Goal: Task Accomplishment & Management: Use online tool/utility

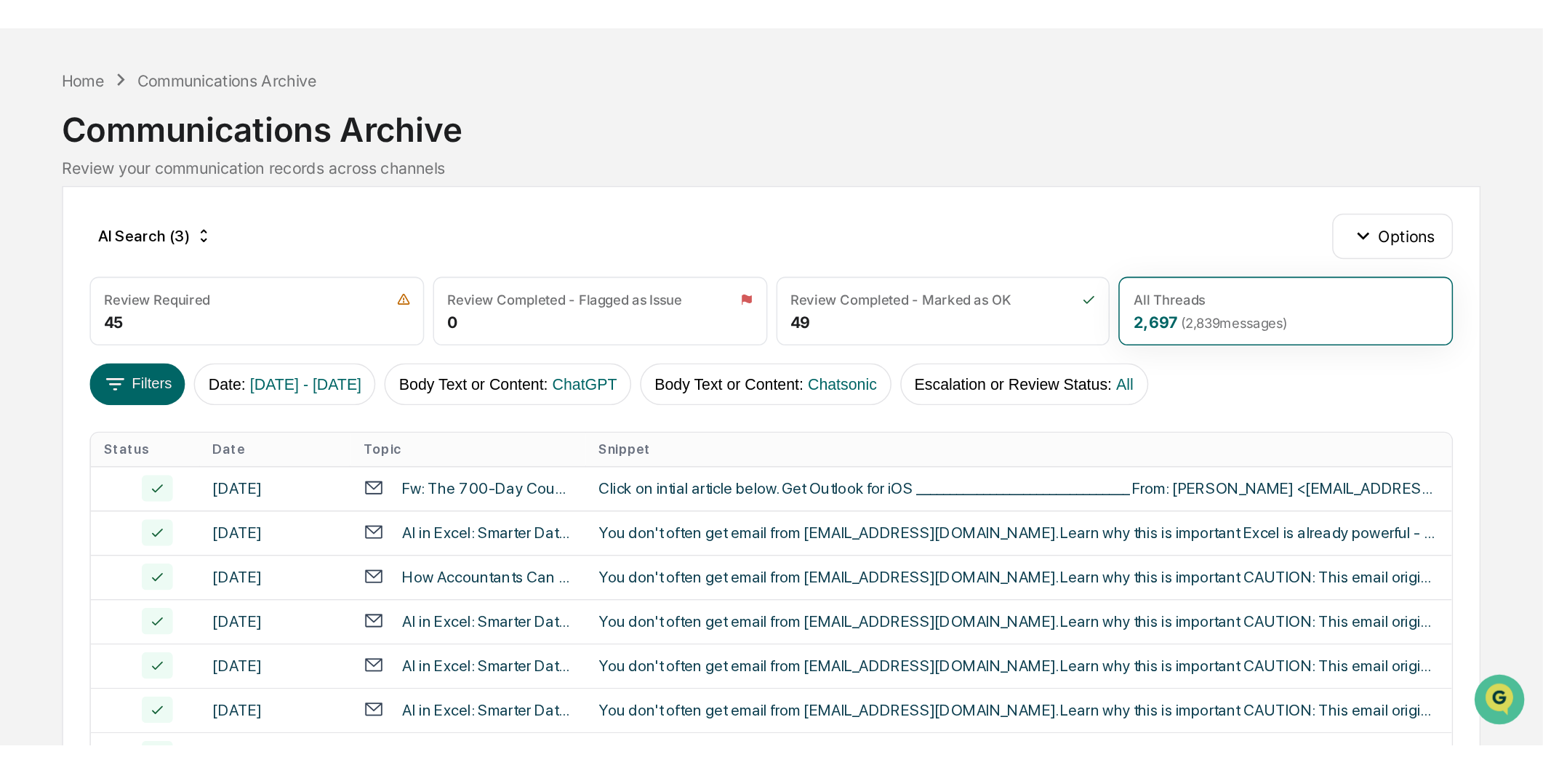
scroll to position [47, 0]
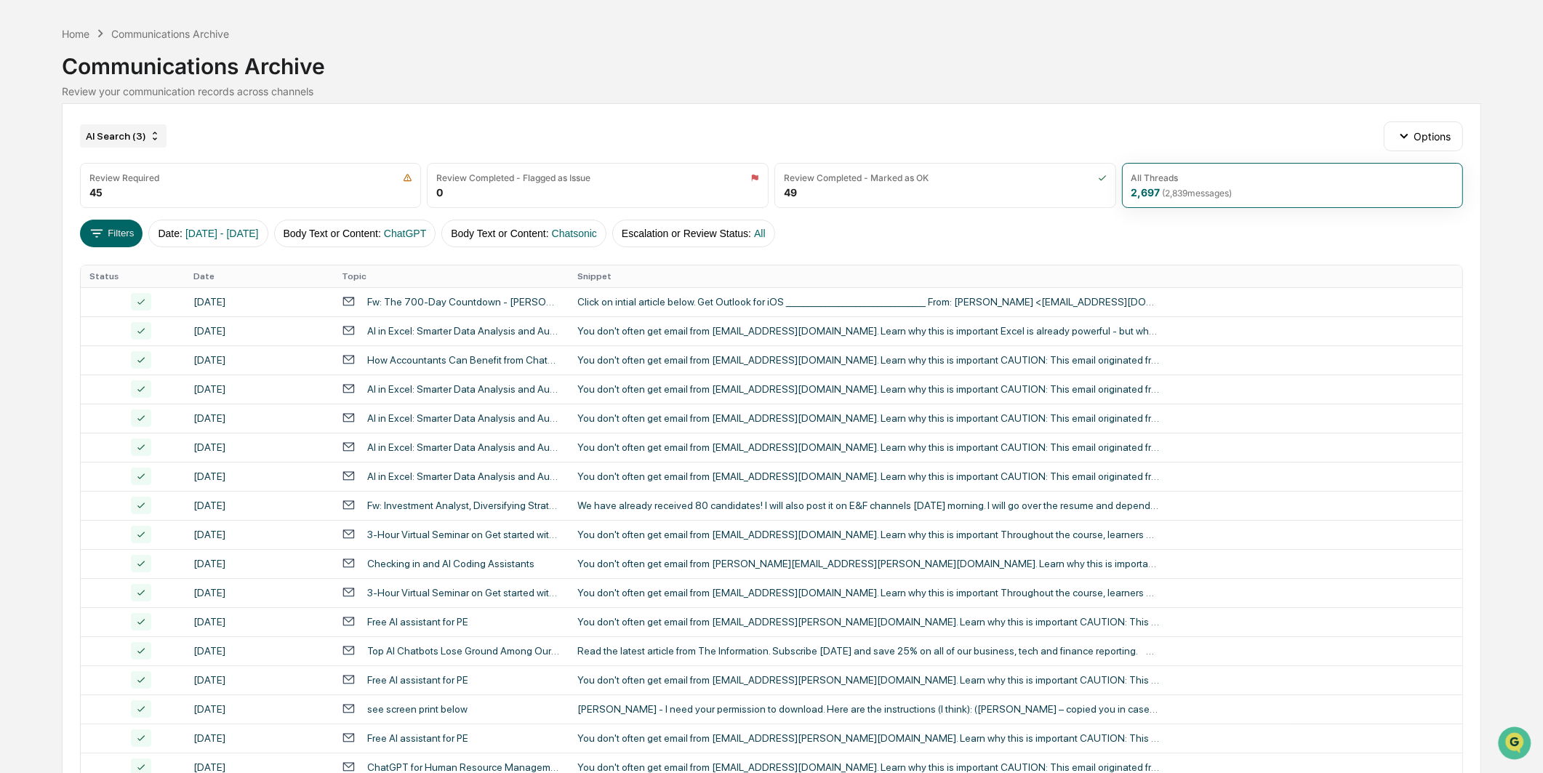
click at [89, 135] on div "AI Search (3)" at bounding box center [123, 135] width 87 height 23
click at [103, 265] on div "AI Search (4)" at bounding box center [137, 265] width 266 height 17
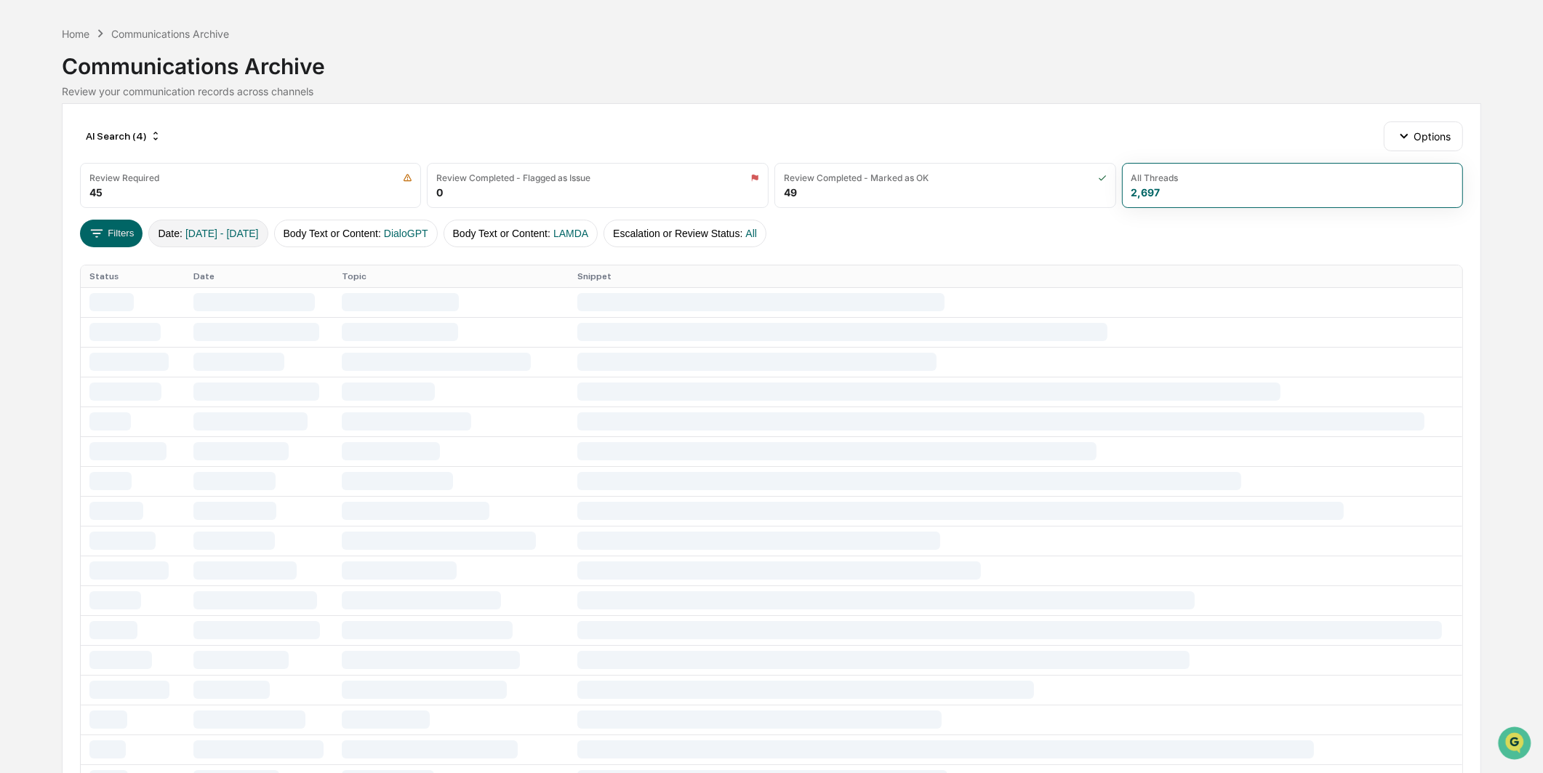
click at [185, 228] on span "[DATE] - [DATE]" at bounding box center [221, 234] width 73 height 12
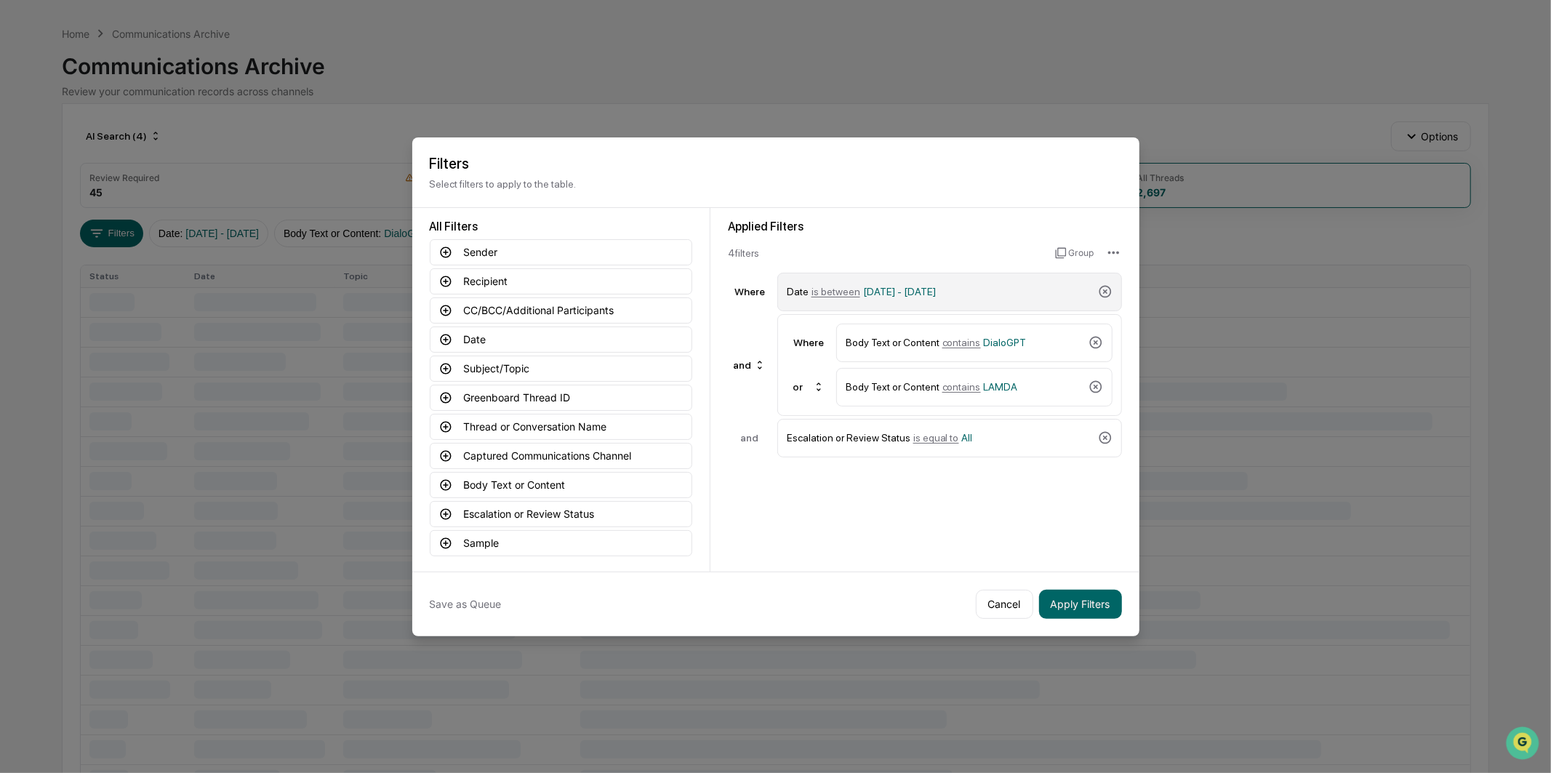
click at [890, 286] on span "[DATE] - [DATE]" at bounding box center [899, 292] width 73 height 12
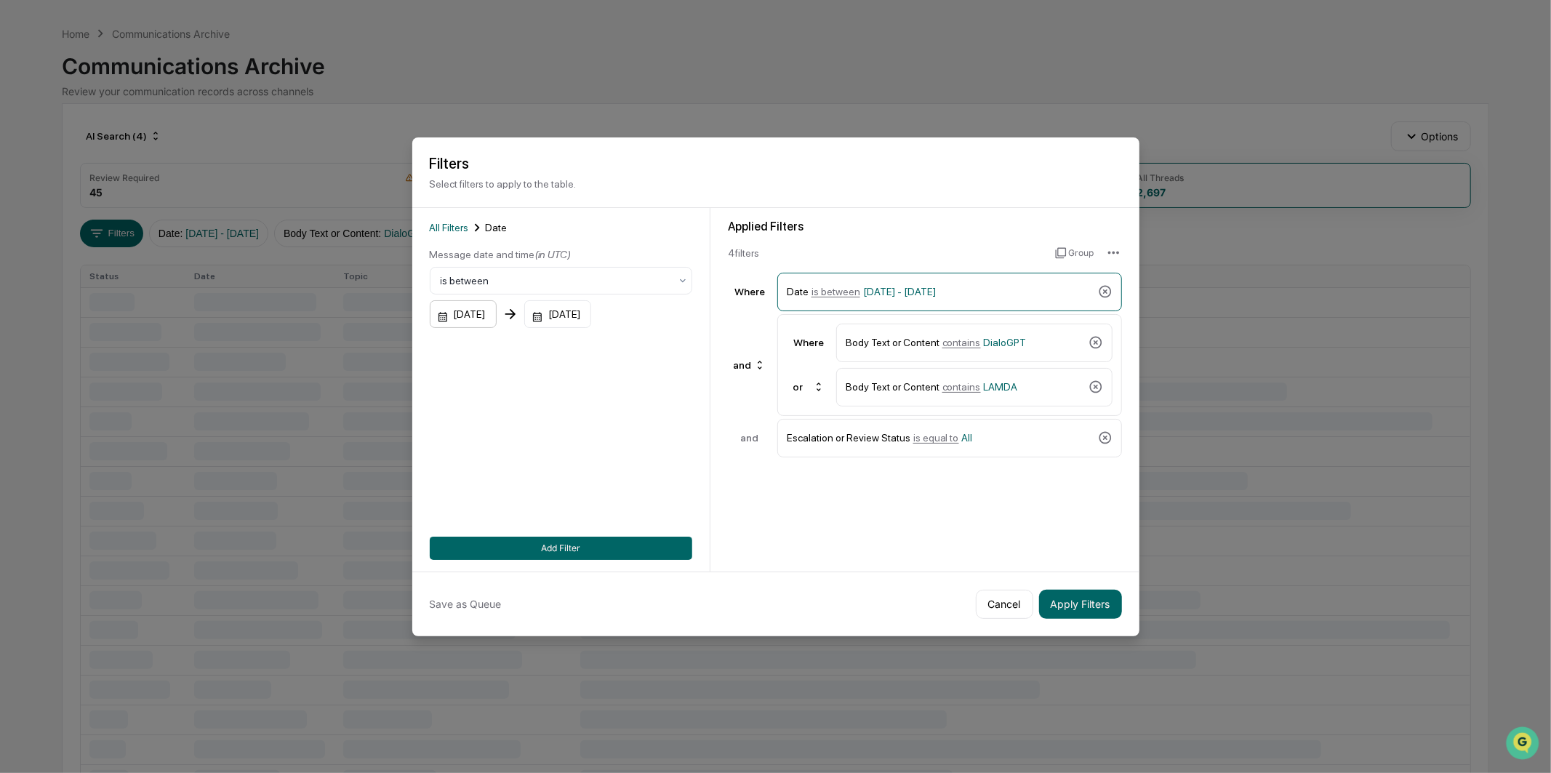
click at [497, 308] on div "[DATE]" at bounding box center [463, 314] width 67 height 28
click at [630, 345] on icon "Next month" at bounding box center [635, 347] width 16 height 16
click at [638, 342] on icon "Next month" at bounding box center [635, 347] width 16 height 16
click at [594, 406] on button "1" at bounding box center [600, 407] width 26 height 26
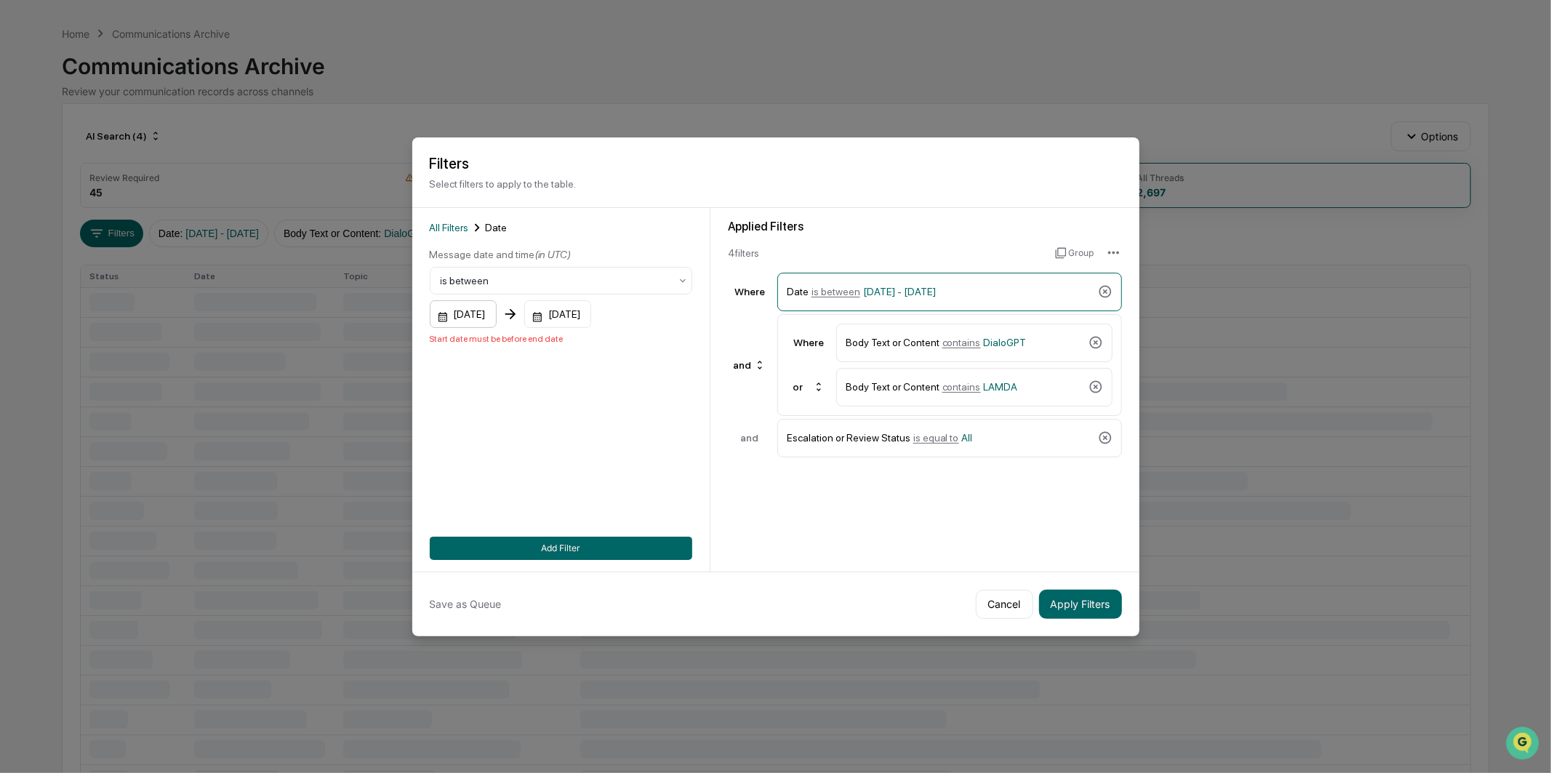
click at [489, 304] on div "[DATE]" at bounding box center [463, 314] width 67 height 28
click at [635, 347] on icon "Next month" at bounding box center [635, 346] width 5 height 8
click at [490, 402] on button "1" at bounding box center [483, 407] width 26 height 26
click at [587, 313] on div "[DATE]" at bounding box center [557, 314] width 67 height 28
click at [746, 347] on icon "Next month" at bounding box center [751, 347] width 16 height 16
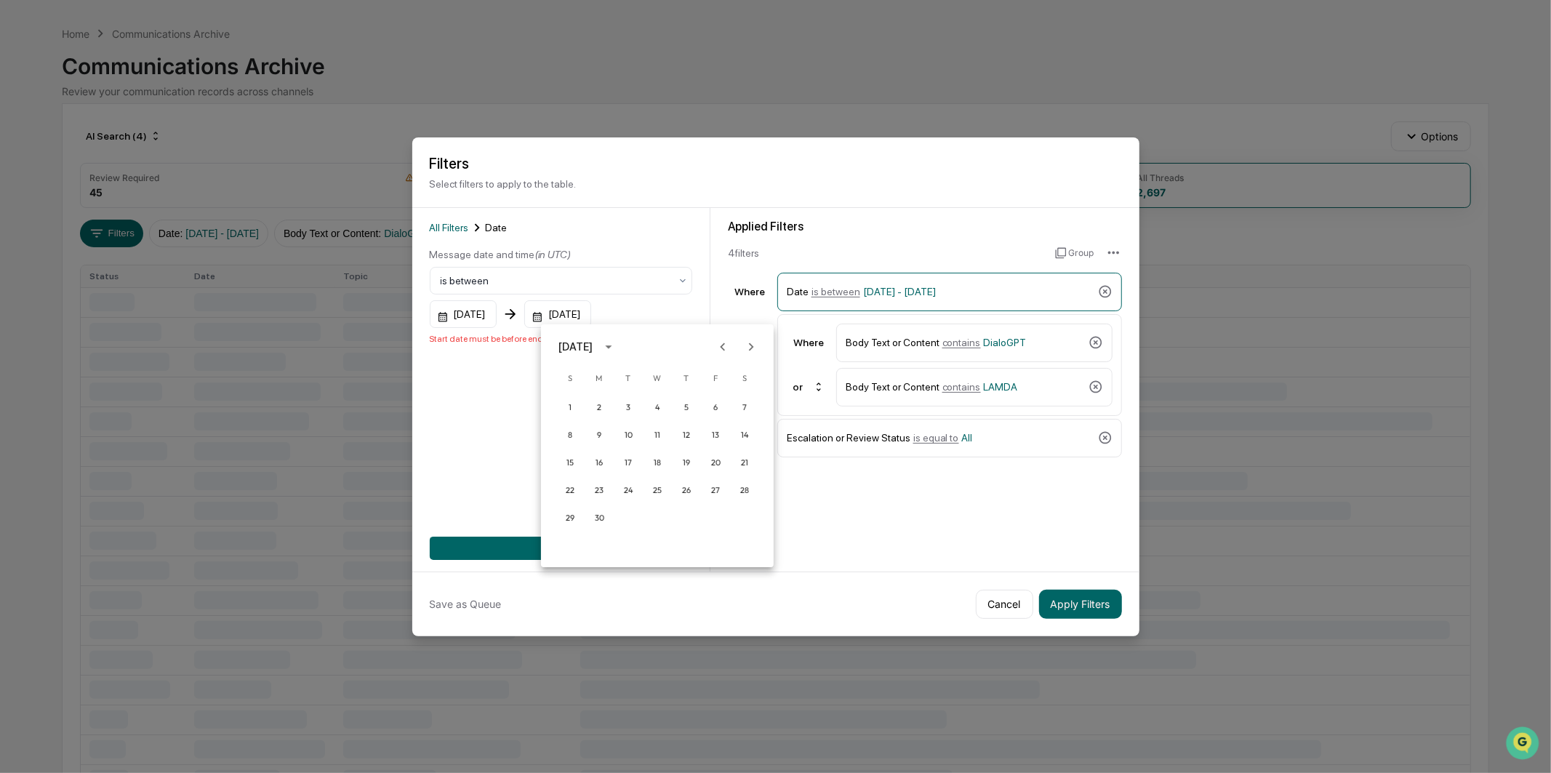
click at [746, 347] on icon "Next month" at bounding box center [751, 347] width 16 height 16
click at [622, 482] on button "30" at bounding box center [628, 517] width 26 height 26
click at [600, 482] on button "Add Filter" at bounding box center [561, 547] width 262 height 23
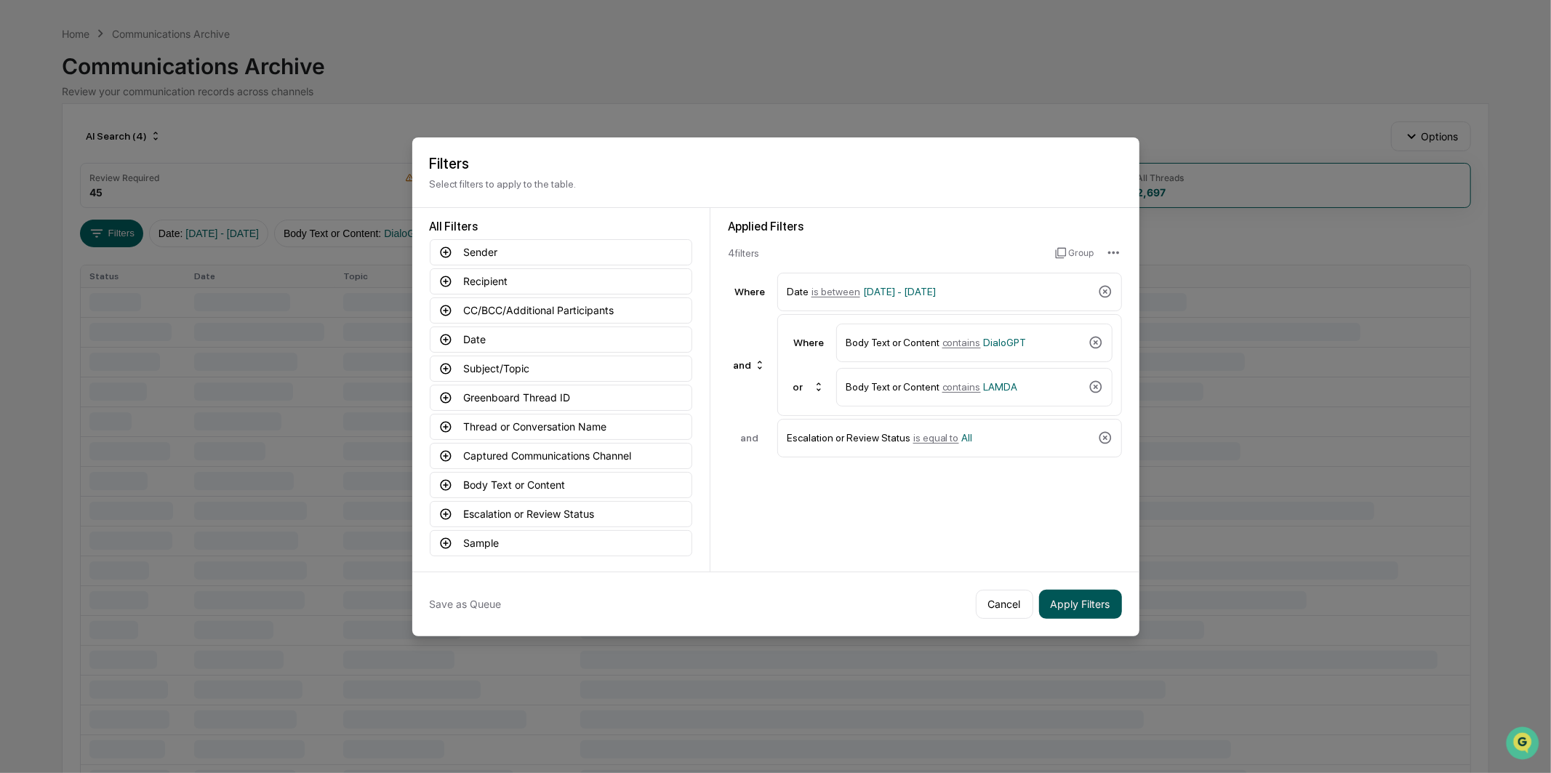
click at [1025, 482] on button "Apply Filters" at bounding box center [1080, 604] width 83 height 29
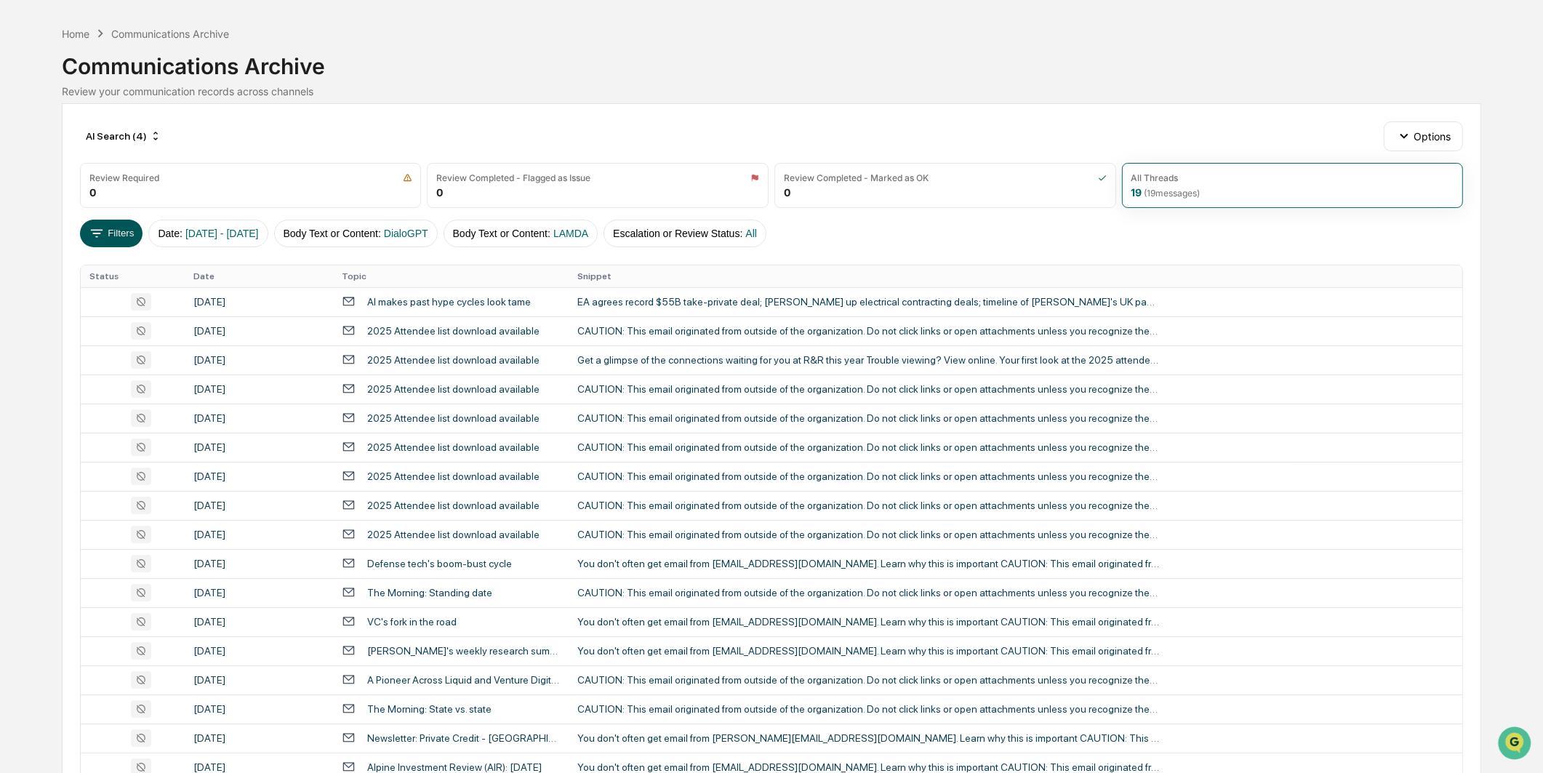
click at [107, 237] on button "Filters" at bounding box center [111, 234] width 63 height 28
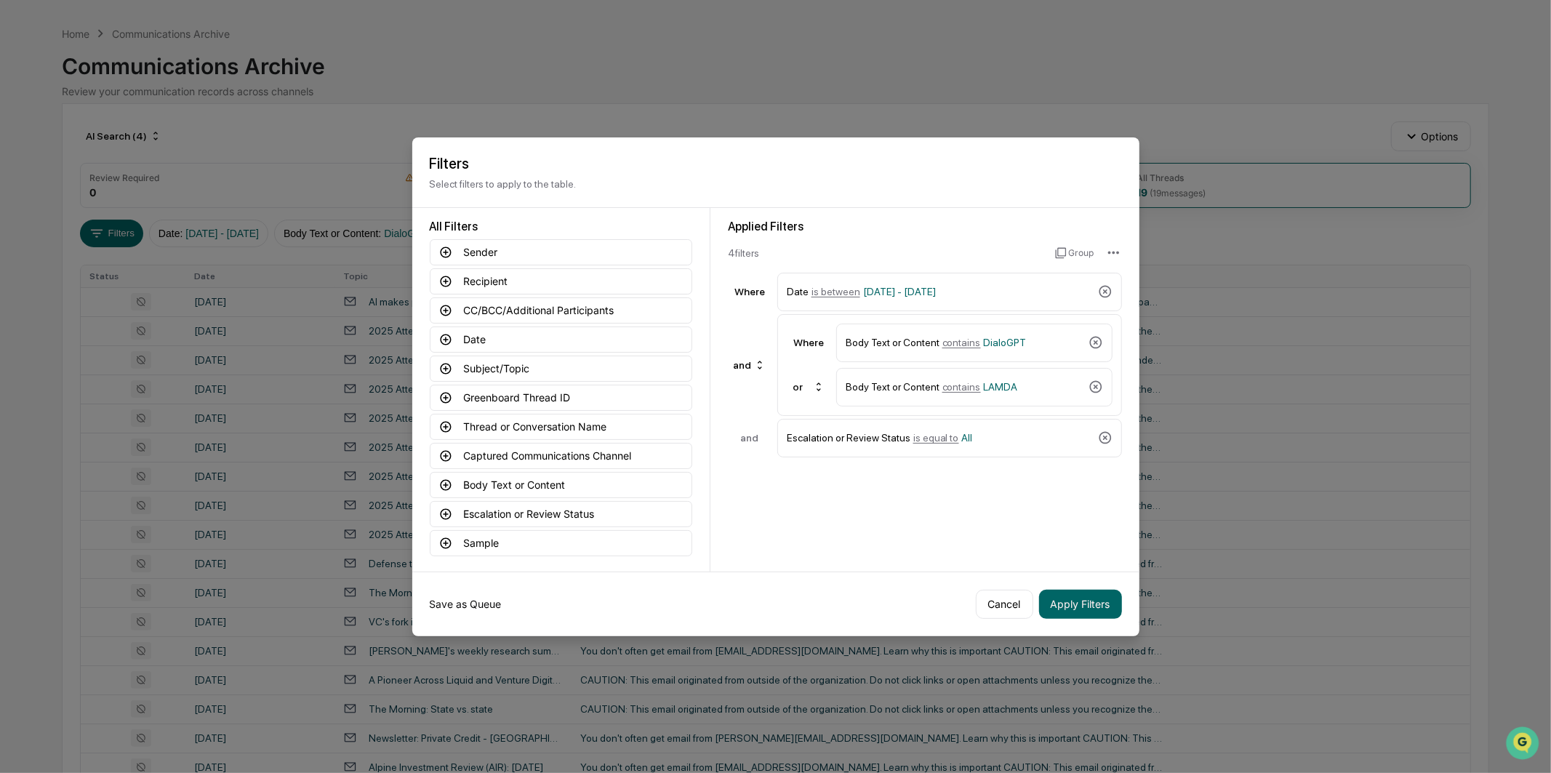
click at [483, 482] on button "Save as Queue" at bounding box center [466, 604] width 72 height 29
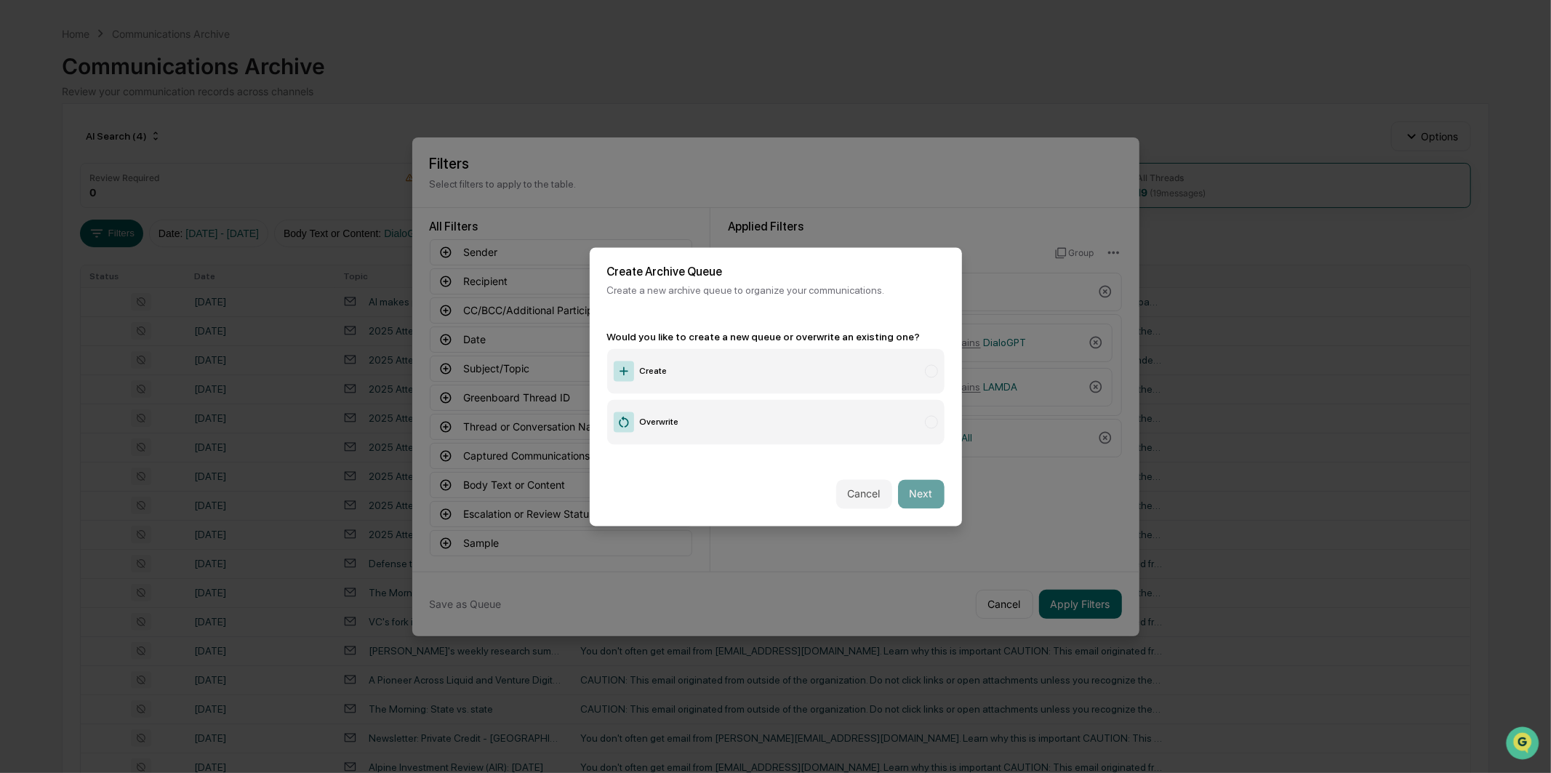
click at [664, 371] on label "Create" at bounding box center [775, 370] width 337 height 45
click at [899, 482] on button "Next" at bounding box center [921, 493] width 47 height 29
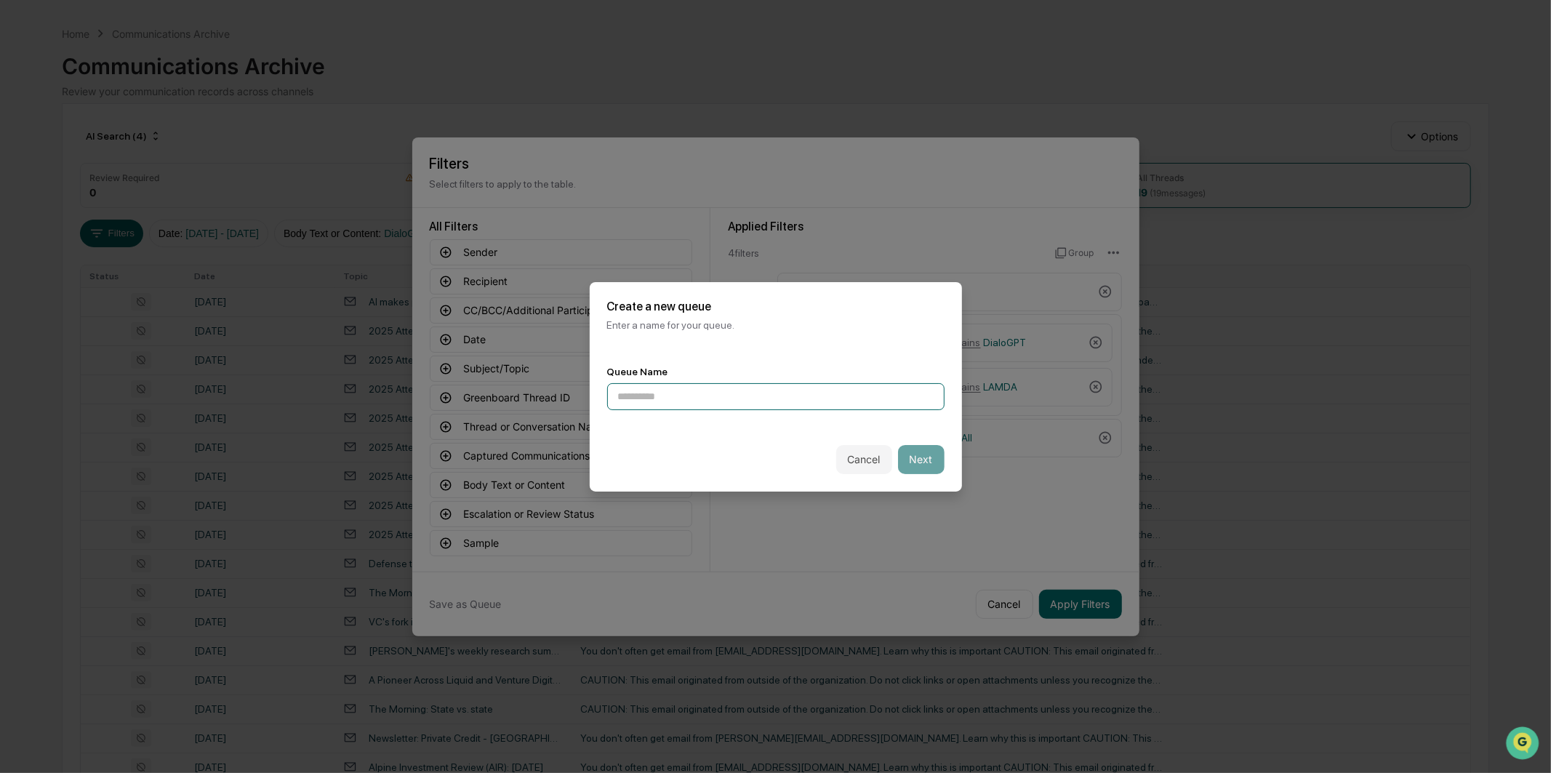
click at [861, 393] on input at bounding box center [775, 396] width 337 height 27
type input "**********"
click at [914, 461] on button "Next" at bounding box center [921, 459] width 47 height 29
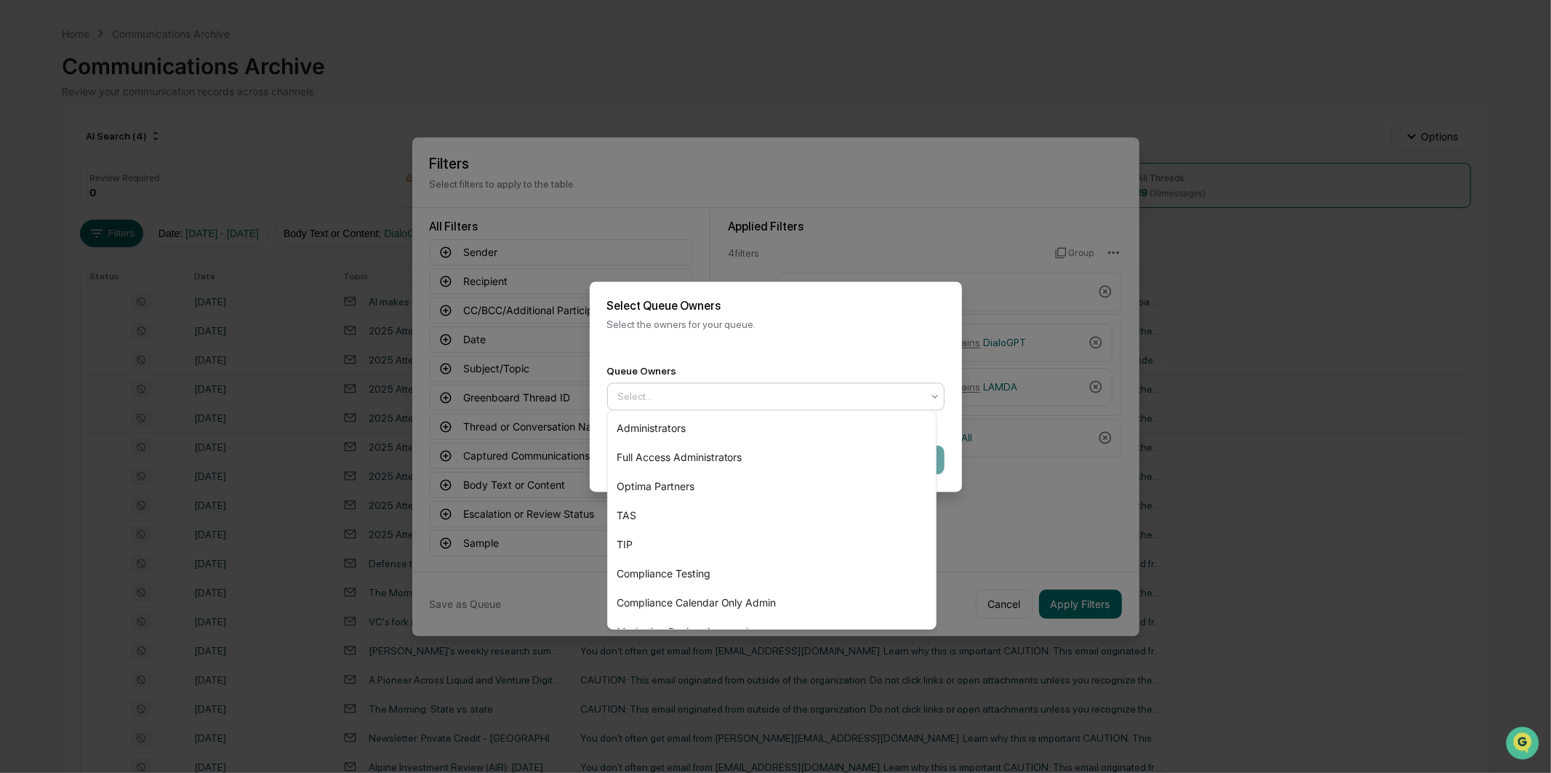
click at [869, 389] on div at bounding box center [770, 396] width 304 height 15
click at [808, 482] on div "Optima Partners" at bounding box center [772, 486] width 328 height 29
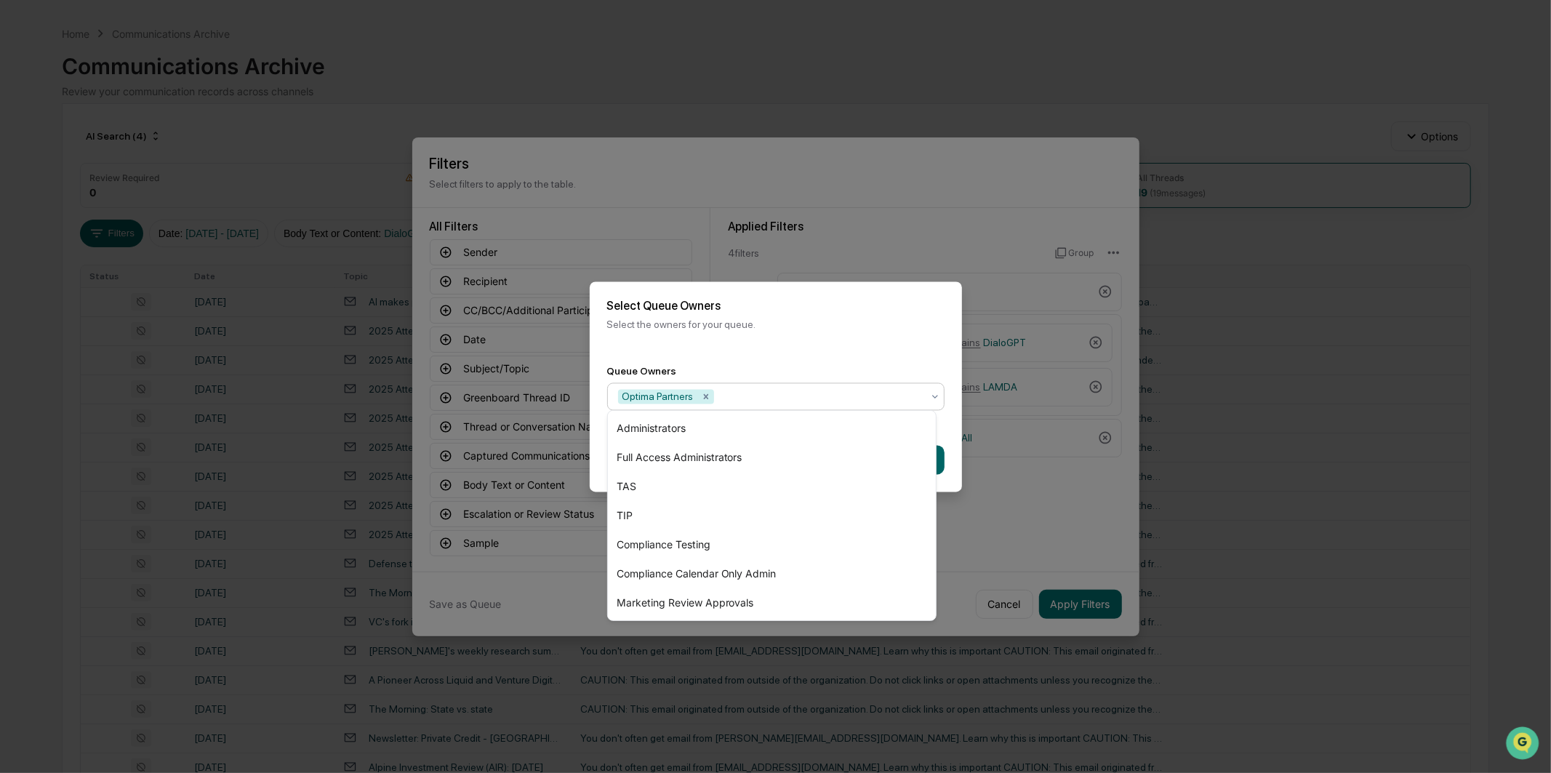
click at [817, 347] on div "Queue Owners option Optima Partners, selected. 7 results available. Use Up and …" at bounding box center [776, 387] width 372 height 80
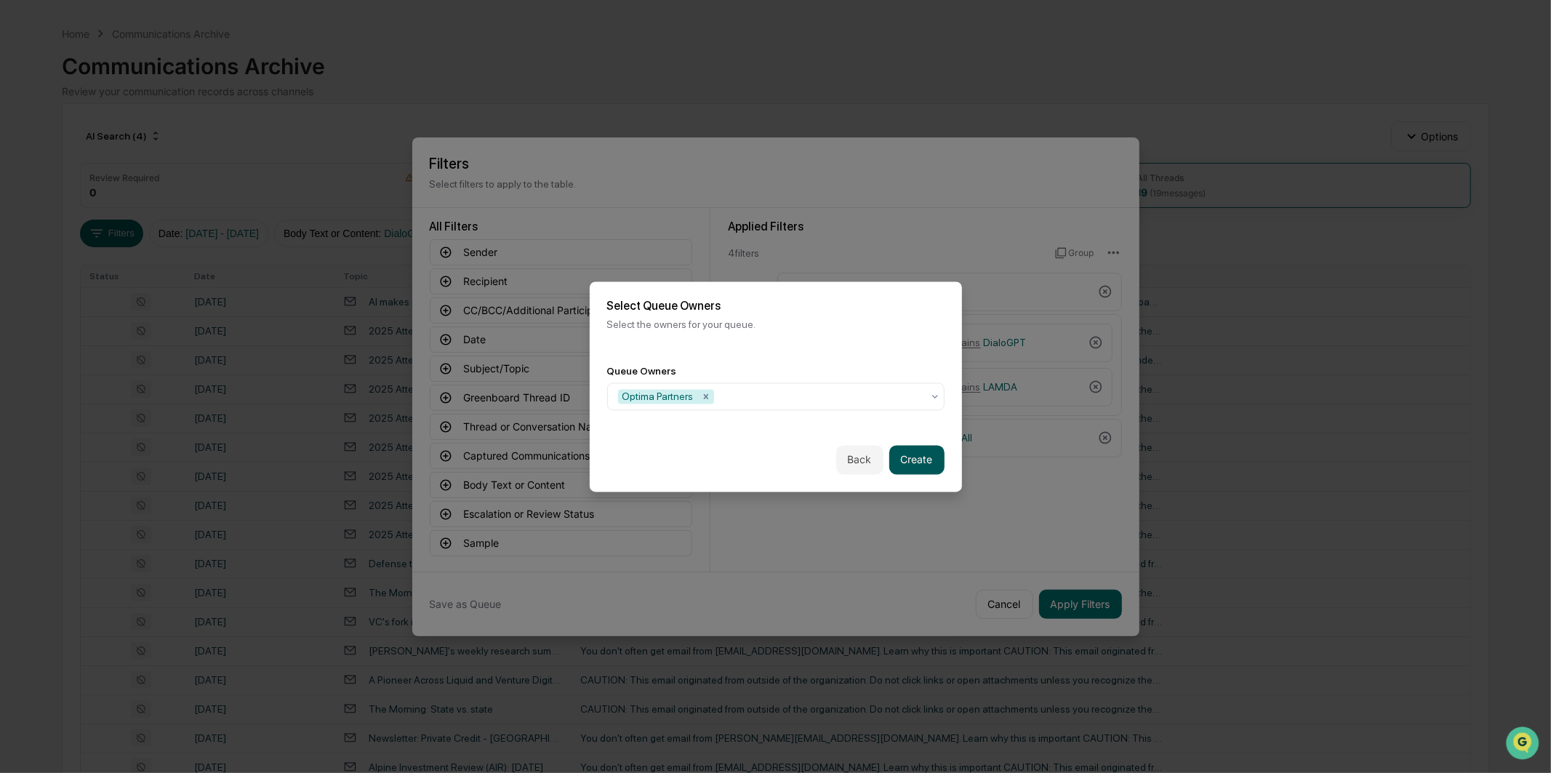
click at [900, 454] on button "Create" at bounding box center [916, 459] width 55 height 29
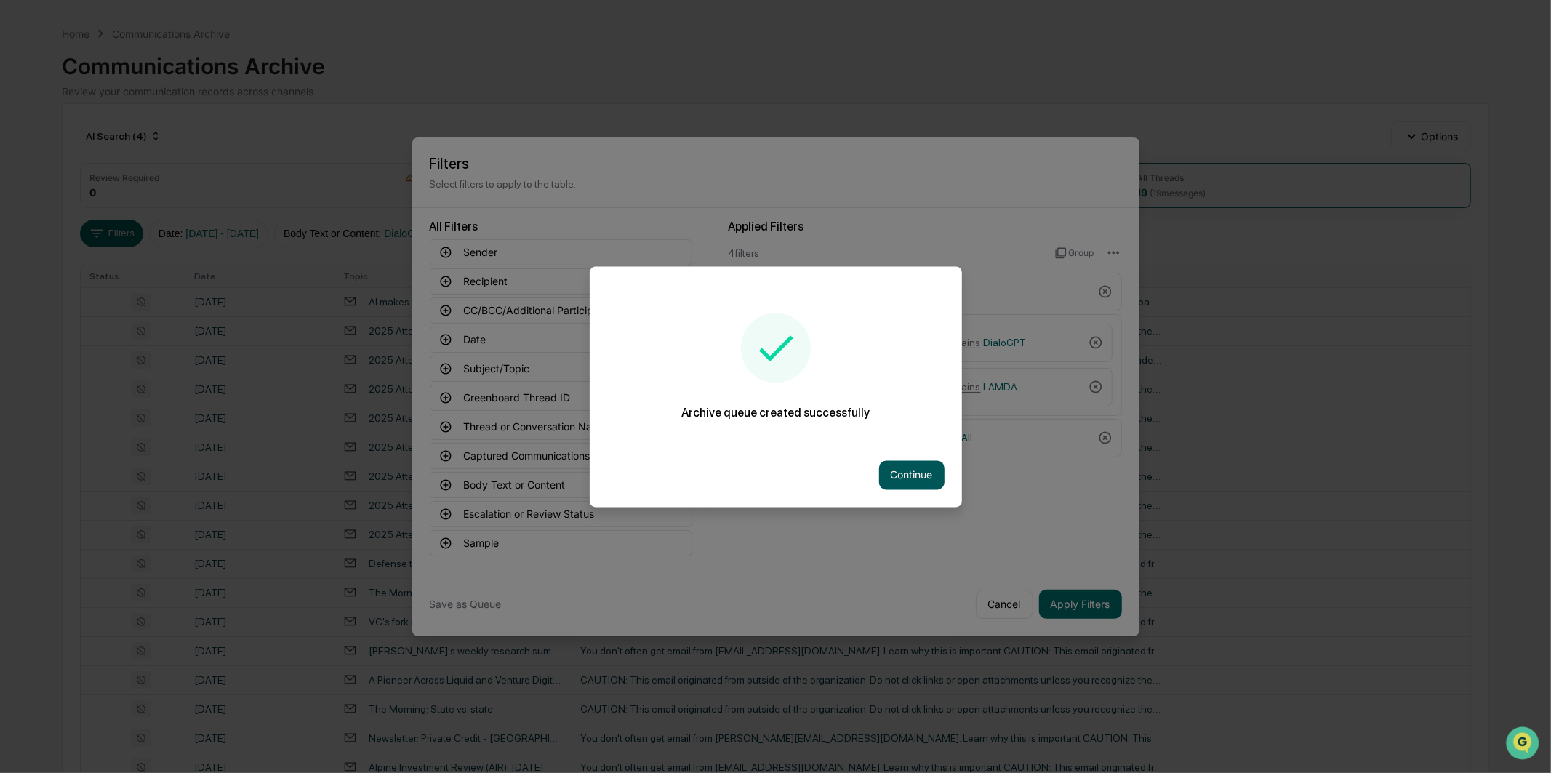
click at [919, 481] on button "Continue" at bounding box center [911, 474] width 65 height 29
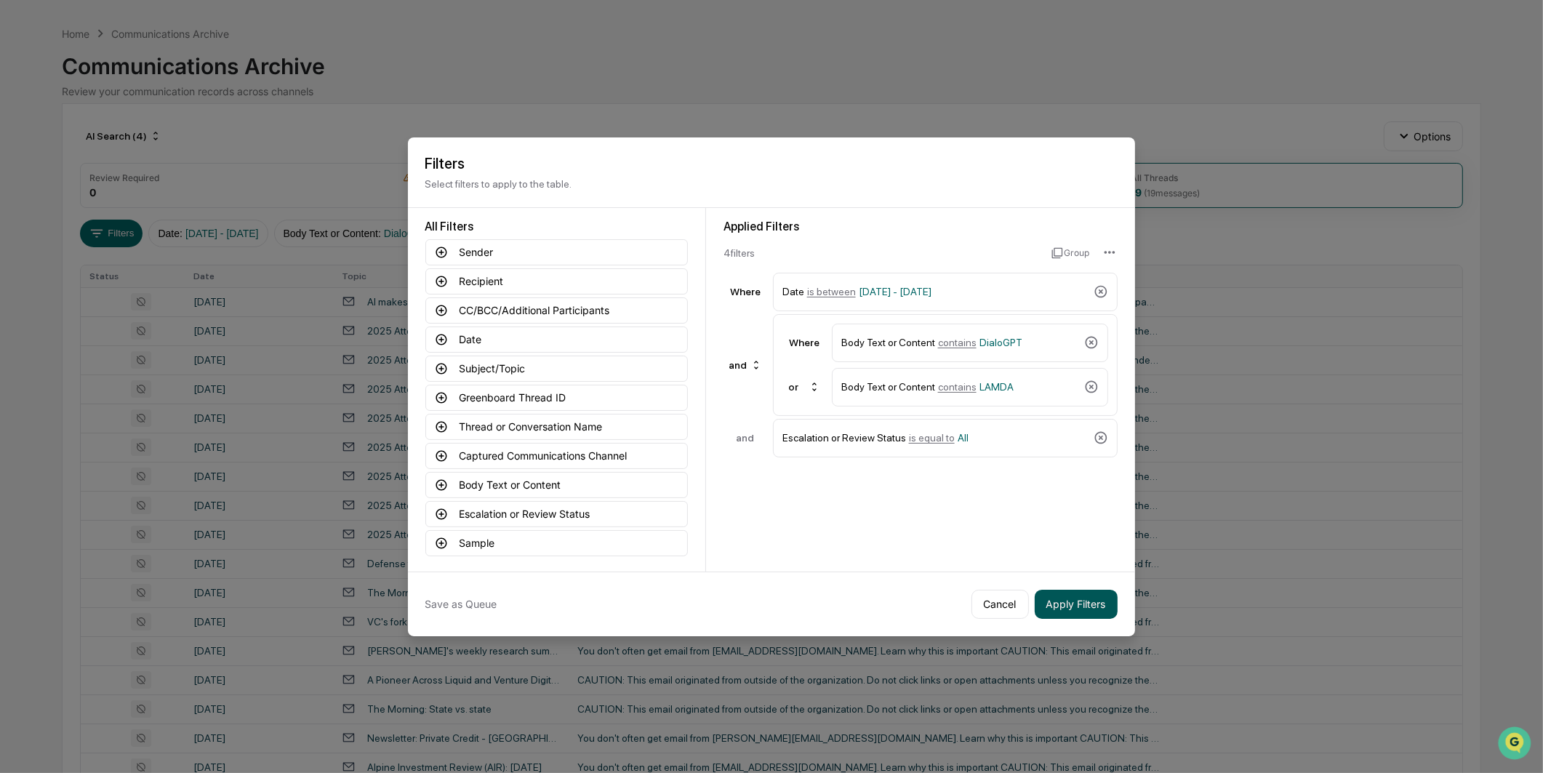
click at [1025, 482] on button "Apply Filters" at bounding box center [1075, 604] width 83 height 29
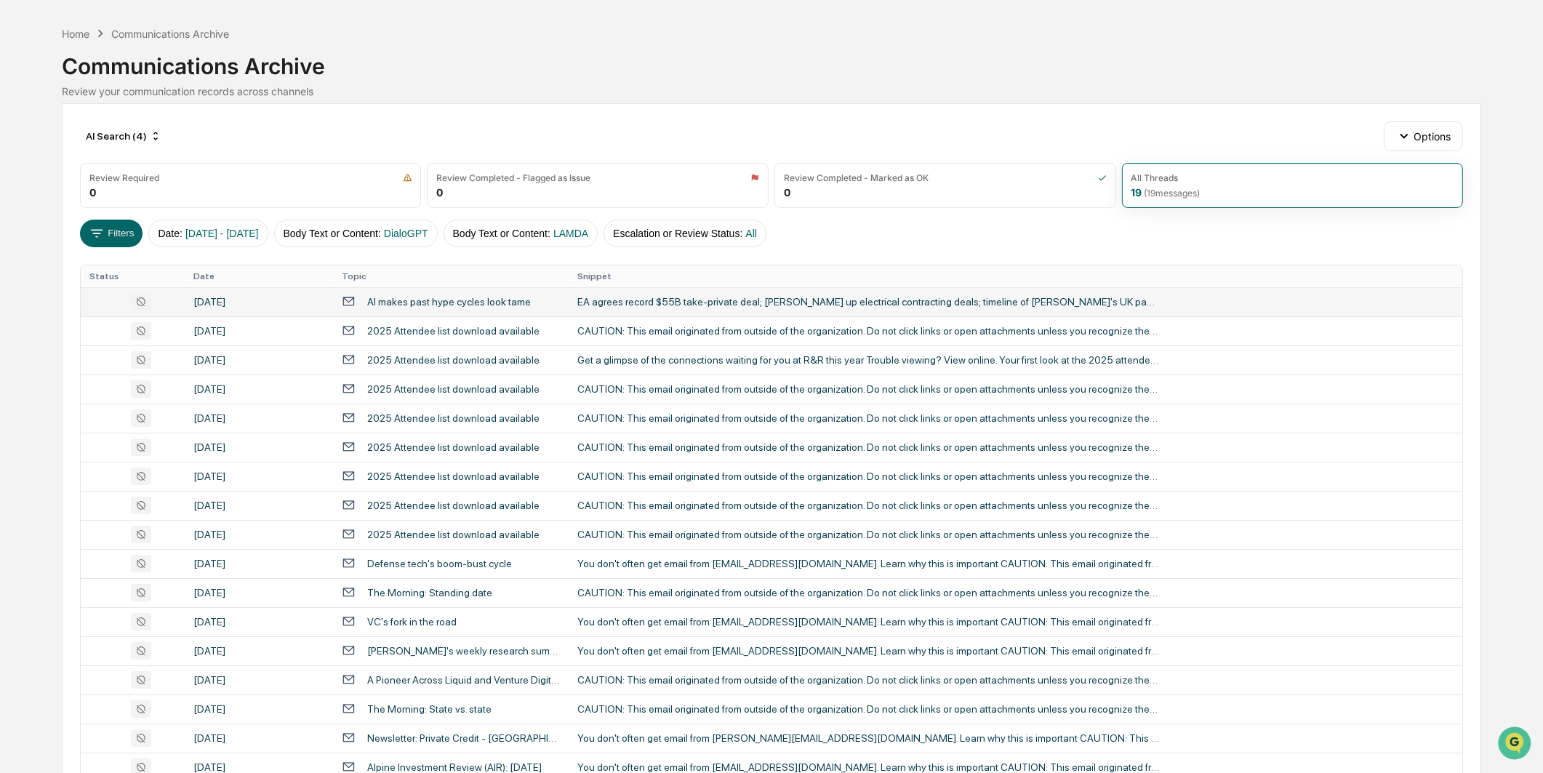
click at [771, 304] on div "EA agrees record $55B take-private deal; [PERSON_NAME] up electrical contractin…" at bounding box center [868, 302] width 582 height 12
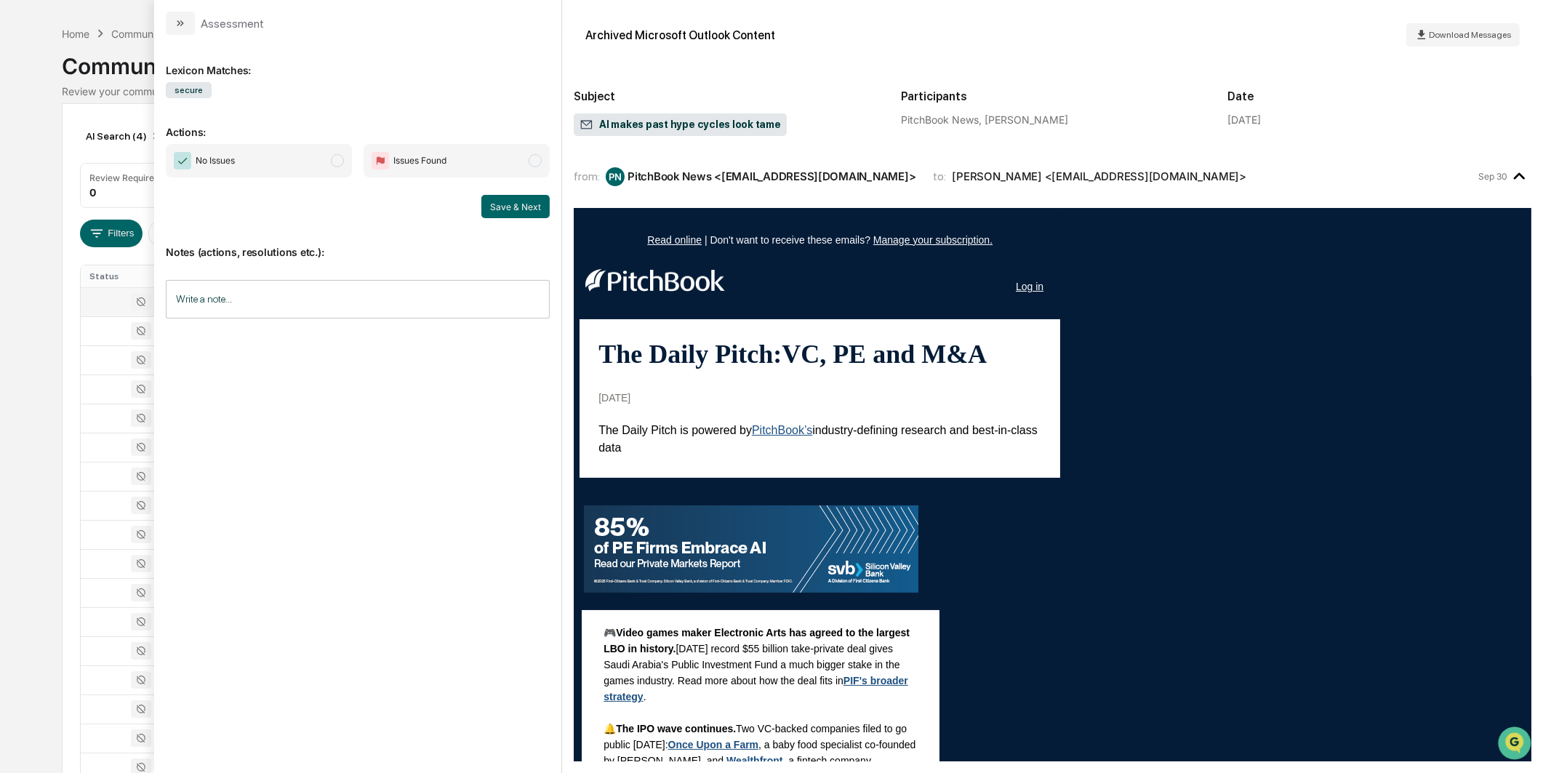
click at [315, 171] on span "No Issues" at bounding box center [259, 160] width 186 height 33
click at [491, 212] on button "Save & Next" at bounding box center [515, 206] width 68 height 23
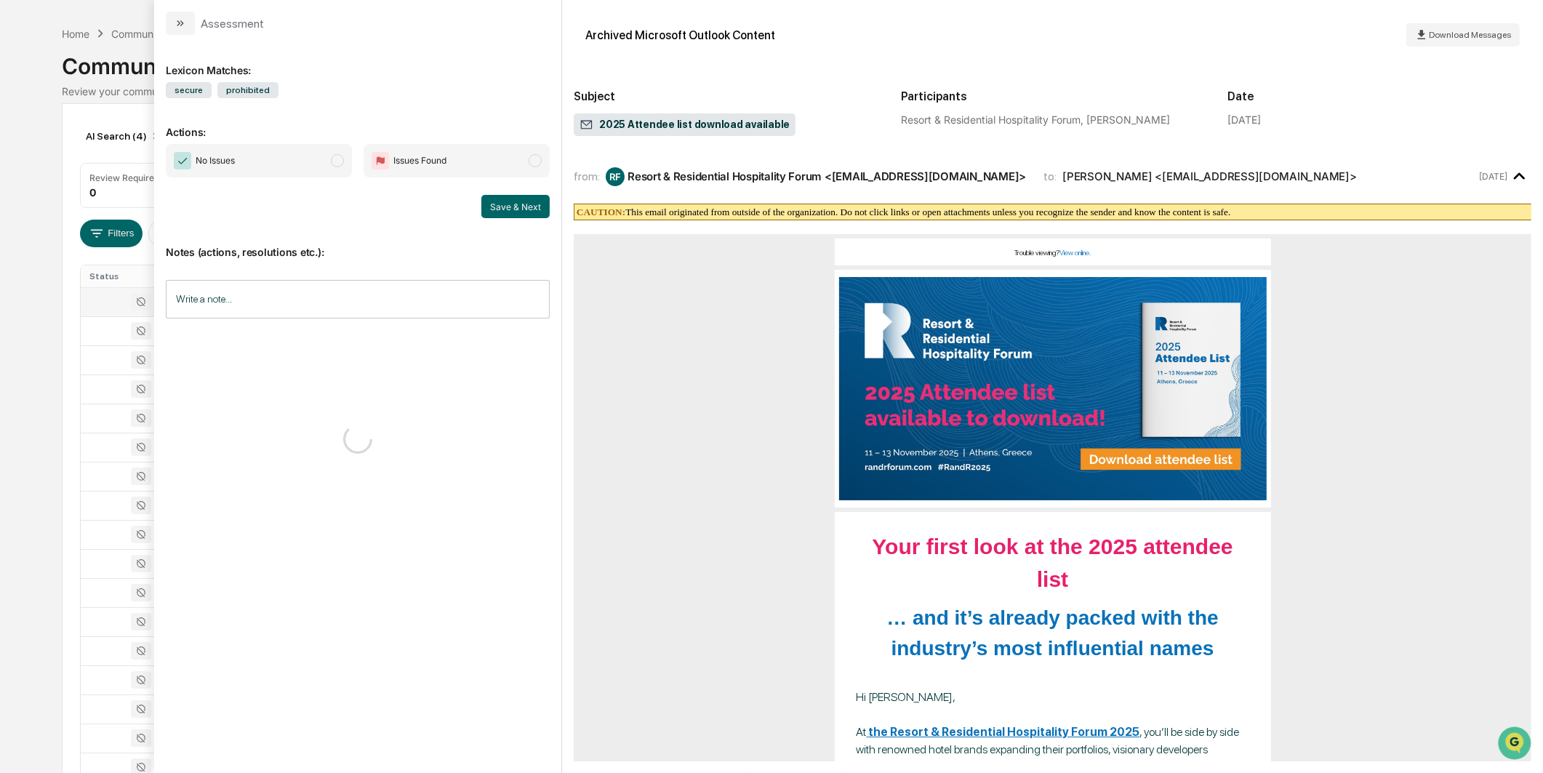
click at [322, 163] on span "No Issues" at bounding box center [259, 160] width 186 height 33
click at [493, 202] on button "Save & Next" at bounding box center [515, 206] width 68 height 23
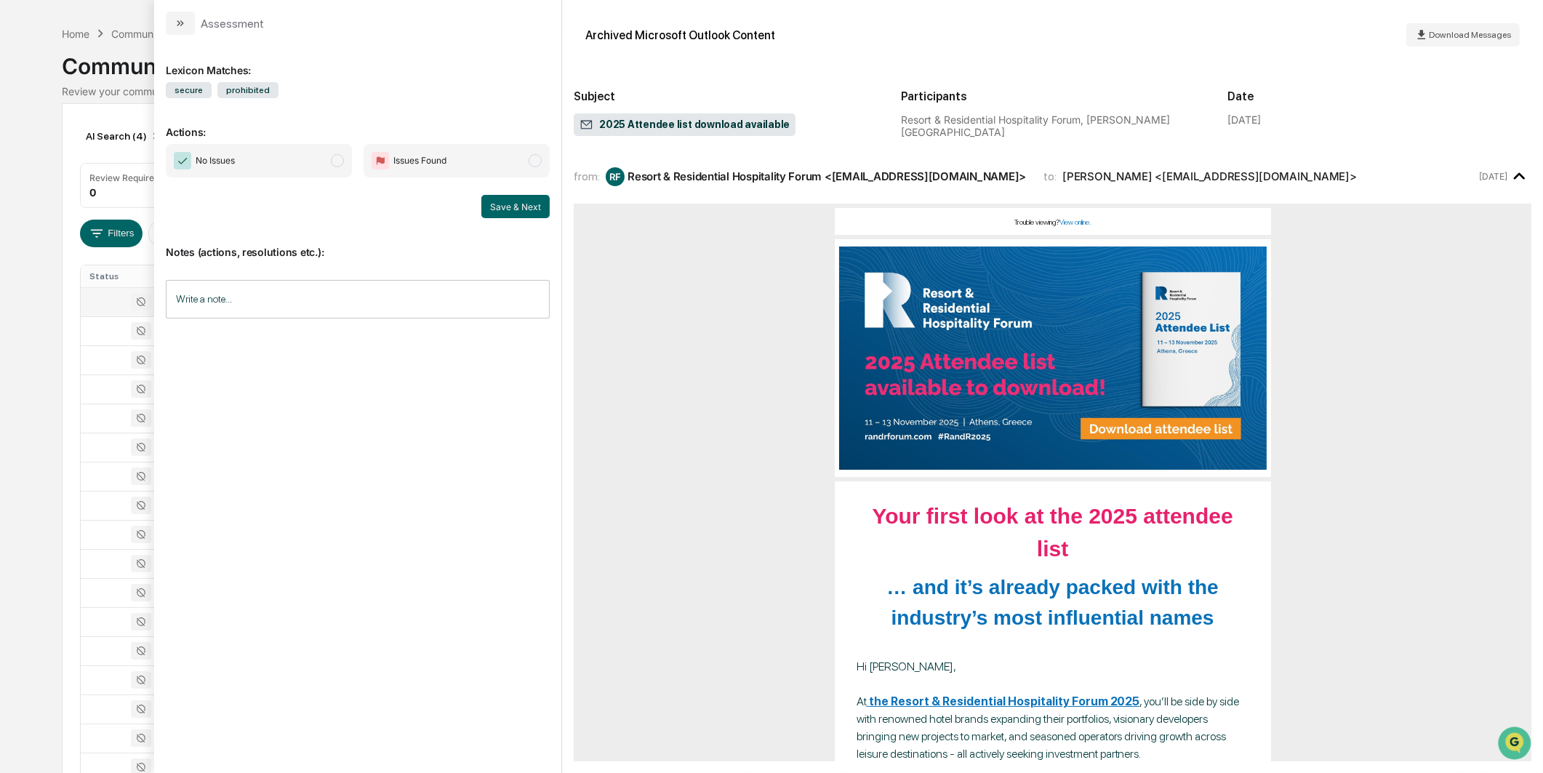
click at [294, 138] on div "Lexicon Matches: secure prohibited Actions: No Issues Issues Found Save & Next …" at bounding box center [358, 397] width 384 height 700
click at [297, 156] on span "No Issues" at bounding box center [259, 160] width 186 height 33
click at [507, 204] on button "Save & Next" at bounding box center [515, 206] width 68 height 23
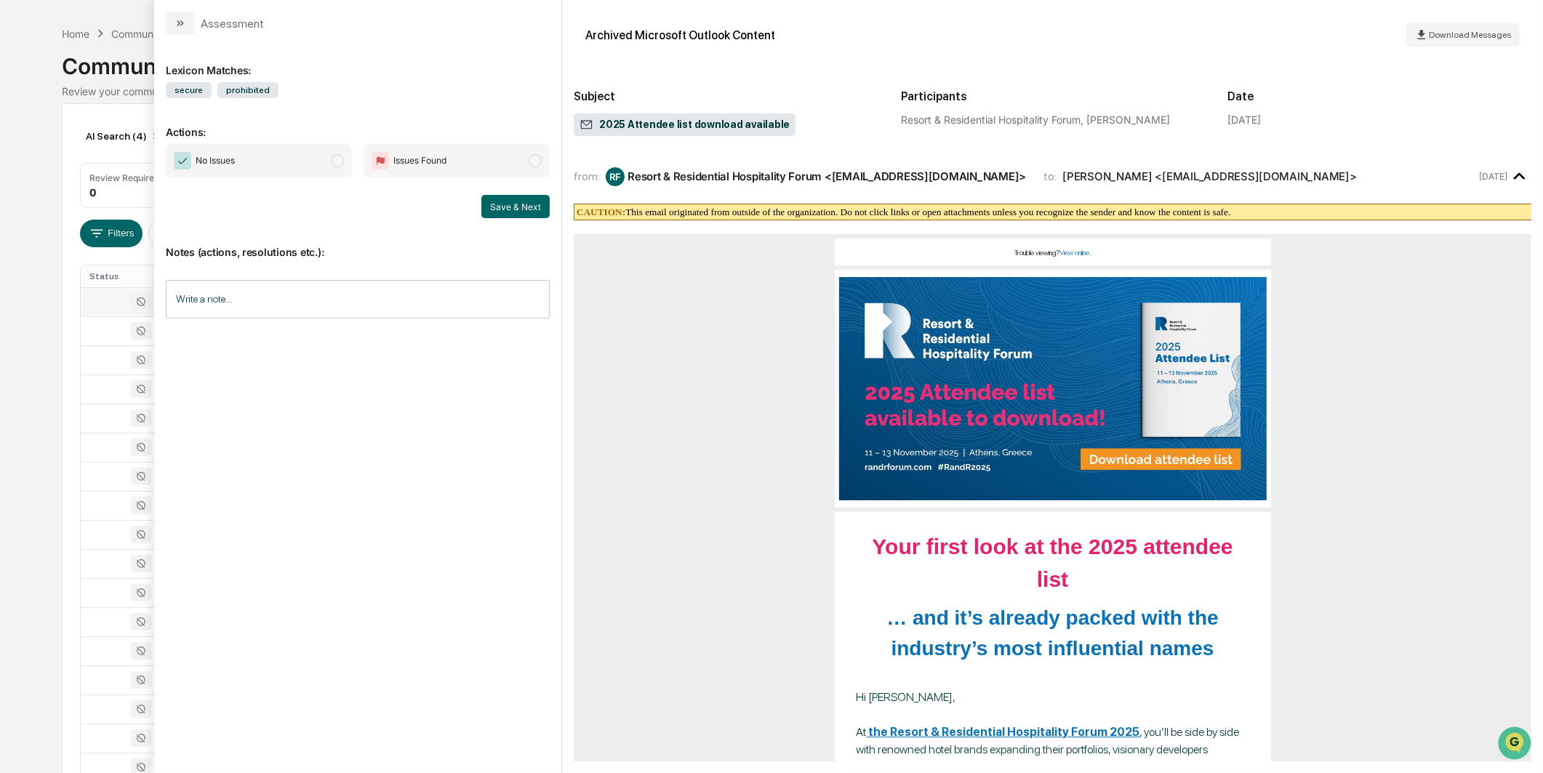
click at [337, 167] on span "No Issues" at bounding box center [259, 160] width 186 height 33
click at [499, 209] on button "Save & Next" at bounding box center [515, 206] width 68 height 23
click at [221, 157] on span "No Issues" at bounding box center [215, 160] width 39 height 15
click at [510, 197] on button "Save & Next" at bounding box center [515, 206] width 68 height 23
click at [311, 161] on span "No Issues" at bounding box center [259, 160] width 186 height 33
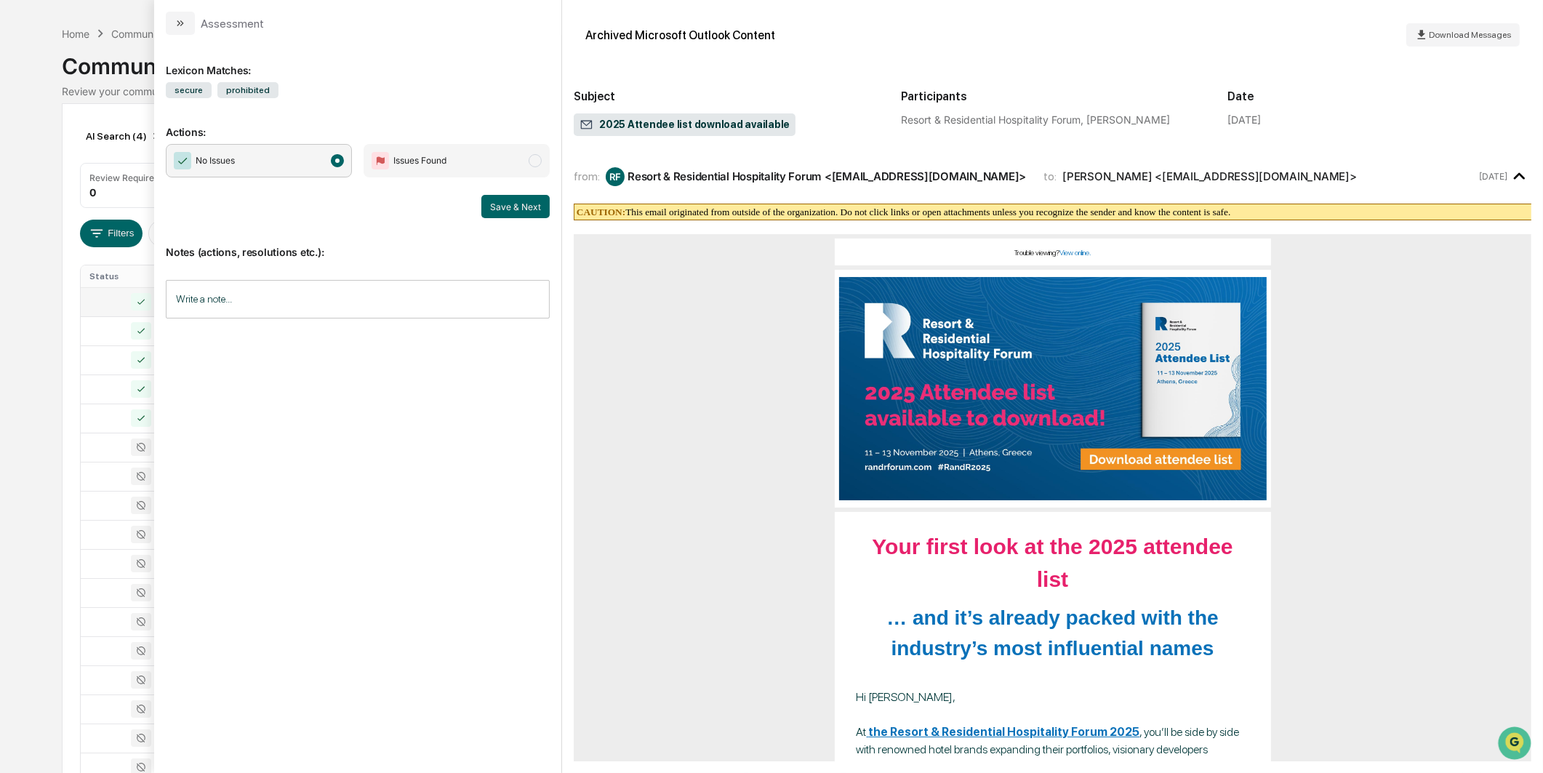
click at [470, 226] on div "Notes (actions, resolutions etc.): Write a note... Write a note..." at bounding box center [358, 277] width 384 height 118
click at [492, 209] on button "Save & Next" at bounding box center [515, 206] width 68 height 23
click at [336, 169] on span "No Issues" at bounding box center [259, 160] width 186 height 33
click at [515, 215] on button "Save & Next" at bounding box center [515, 206] width 68 height 23
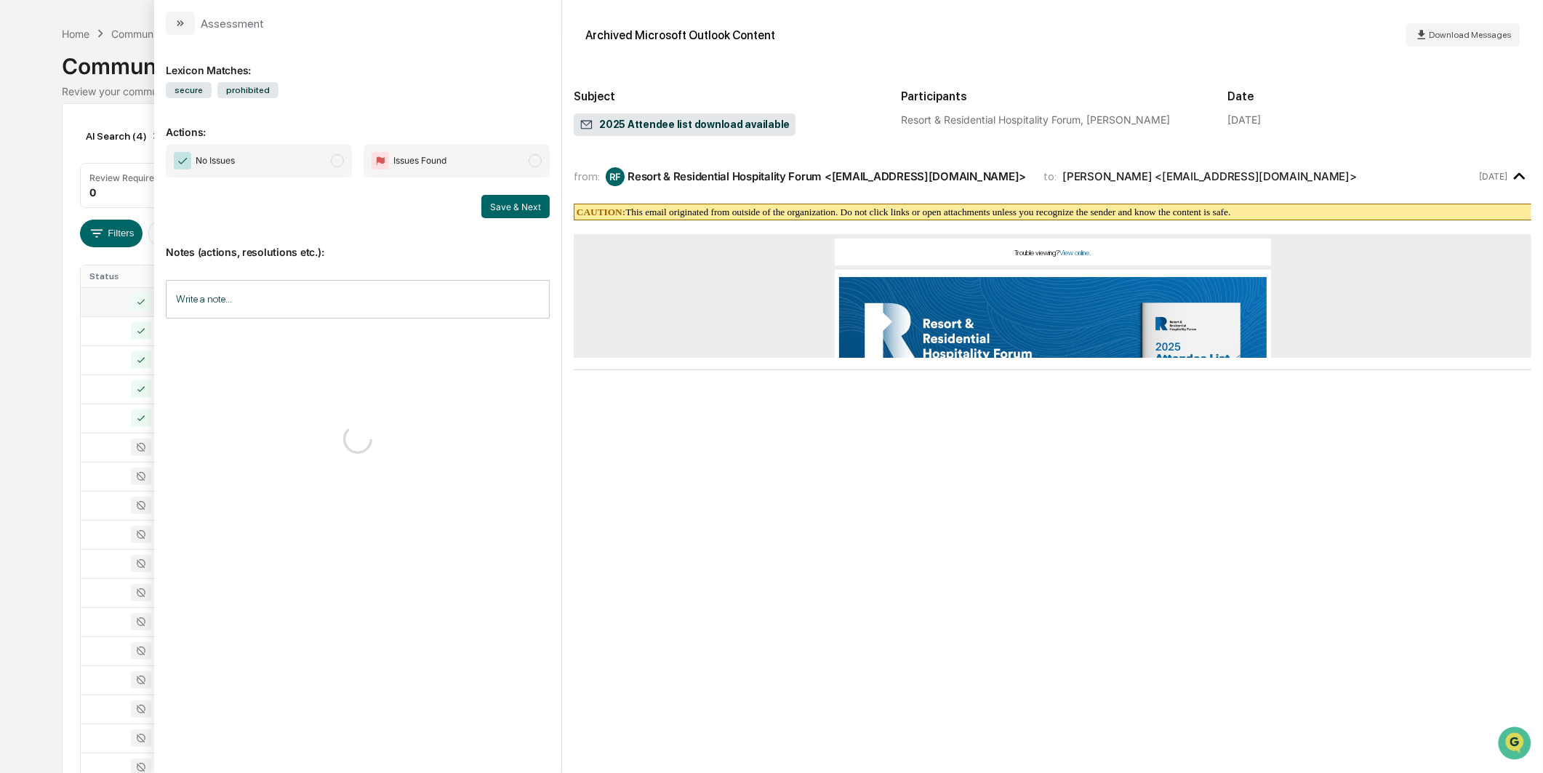
click at [316, 158] on span "No Issues" at bounding box center [259, 160] width 186 height 33
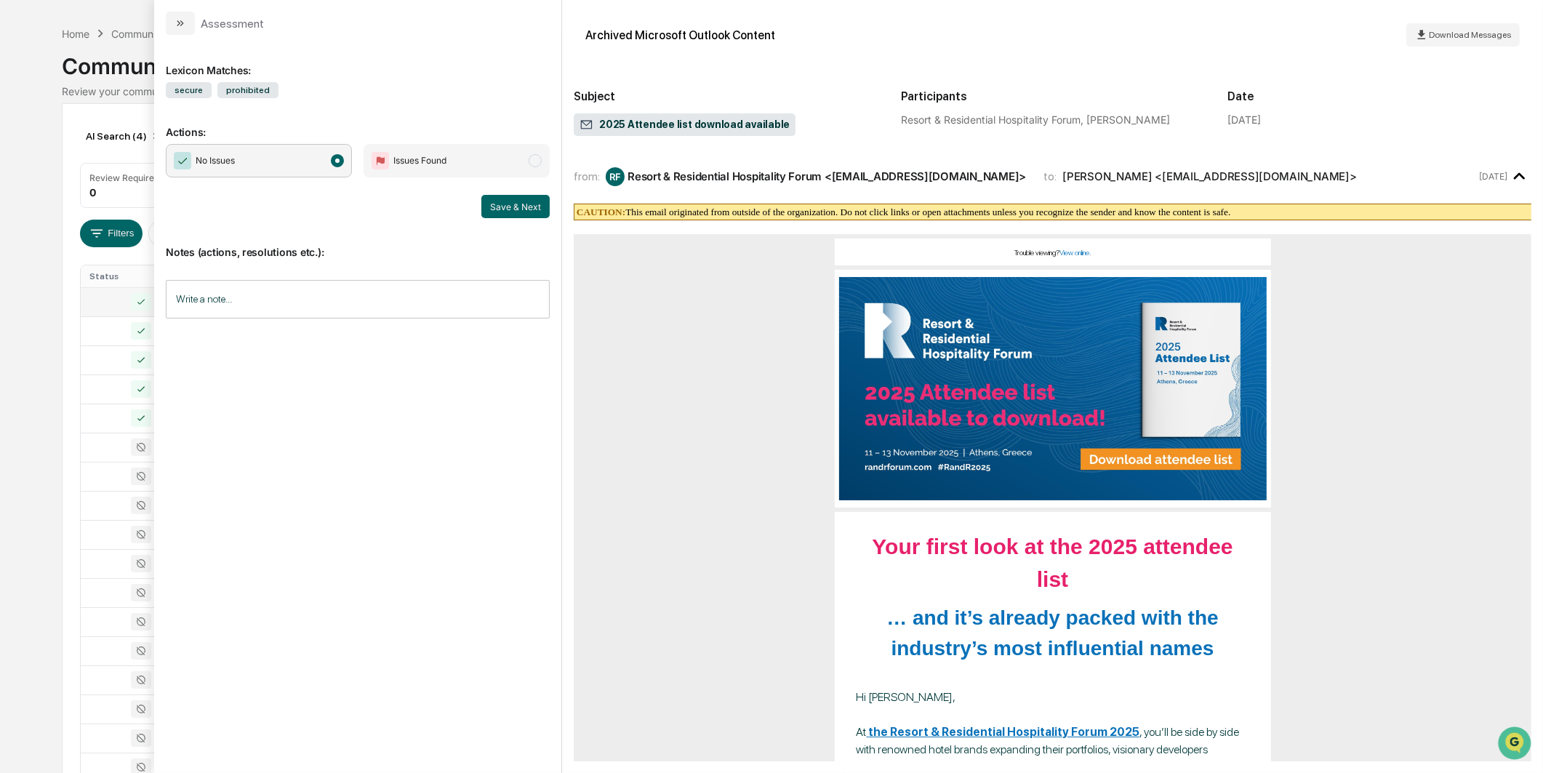
click at [513, 200] on button "Save & Next" at bounding box center [515, 206] width 68 height 23
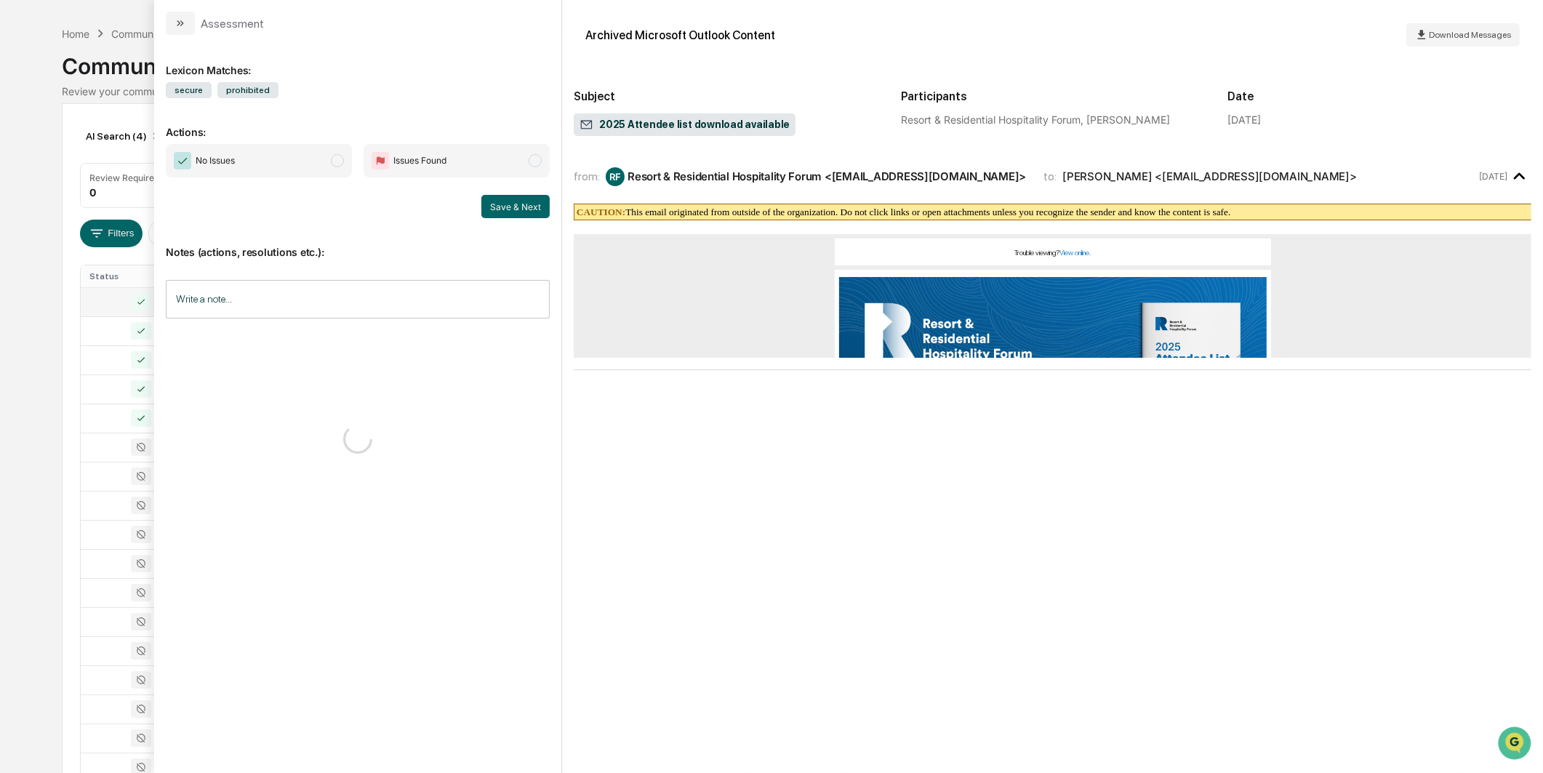
click at [349, 169] on span "No Issues" at bounding box center [259, 160] width 186 height 33
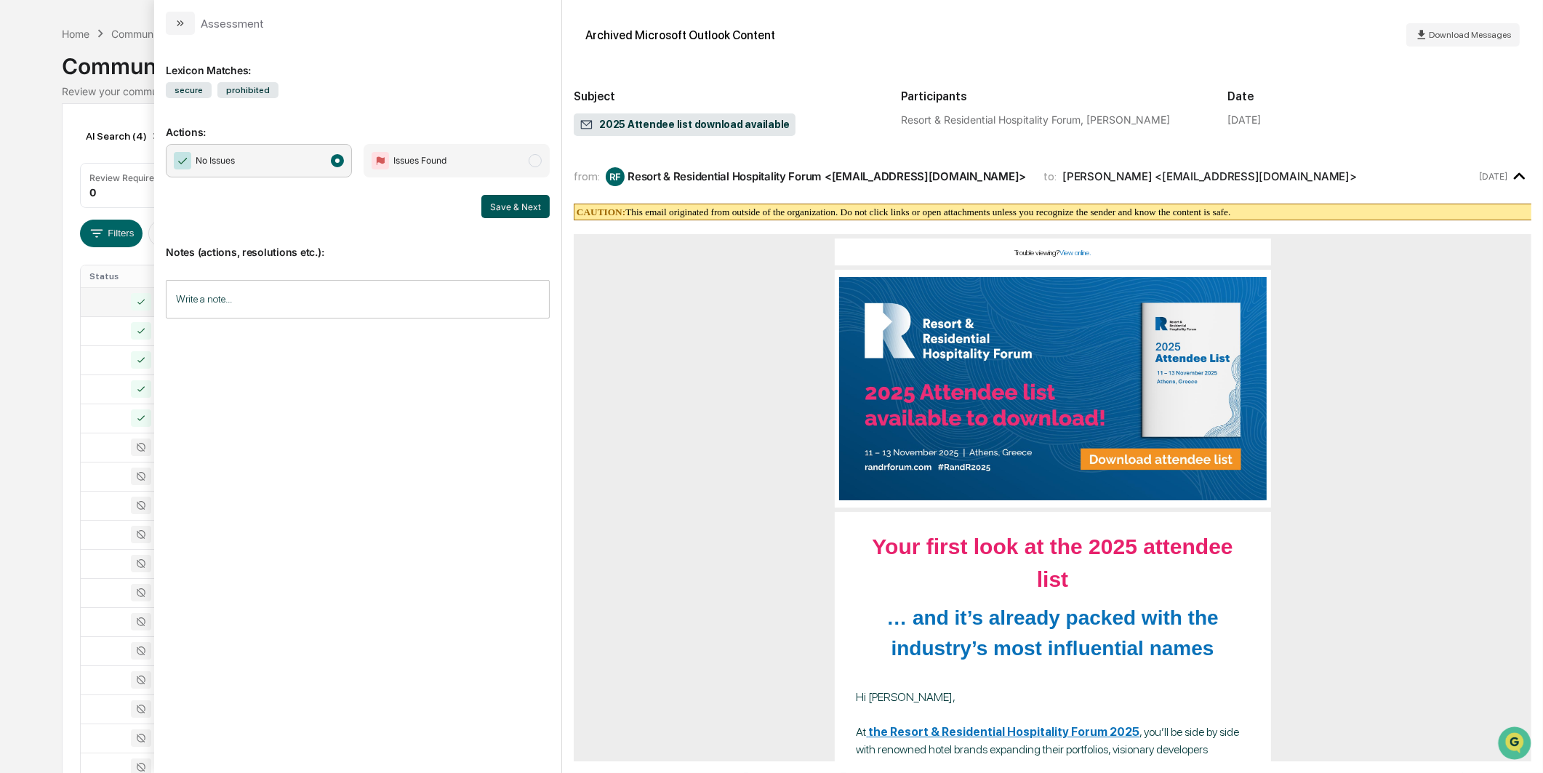
click at [513, 204] on button "Save & Next" at bounding box center [515, 206] width 68 height 23
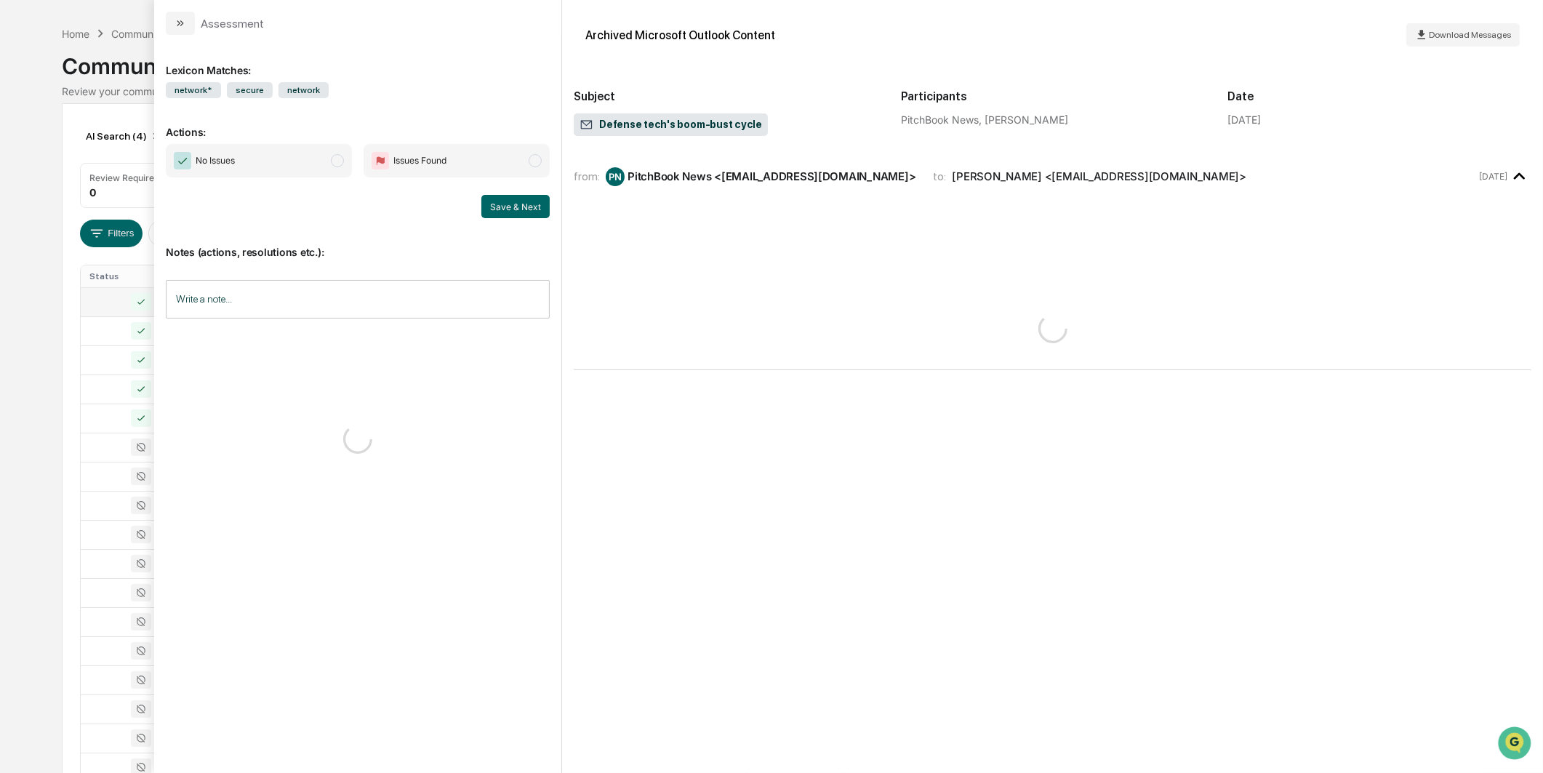
click at [310, 161] on span "No Issues" at bounding box center [259, 160] width 186 height 33
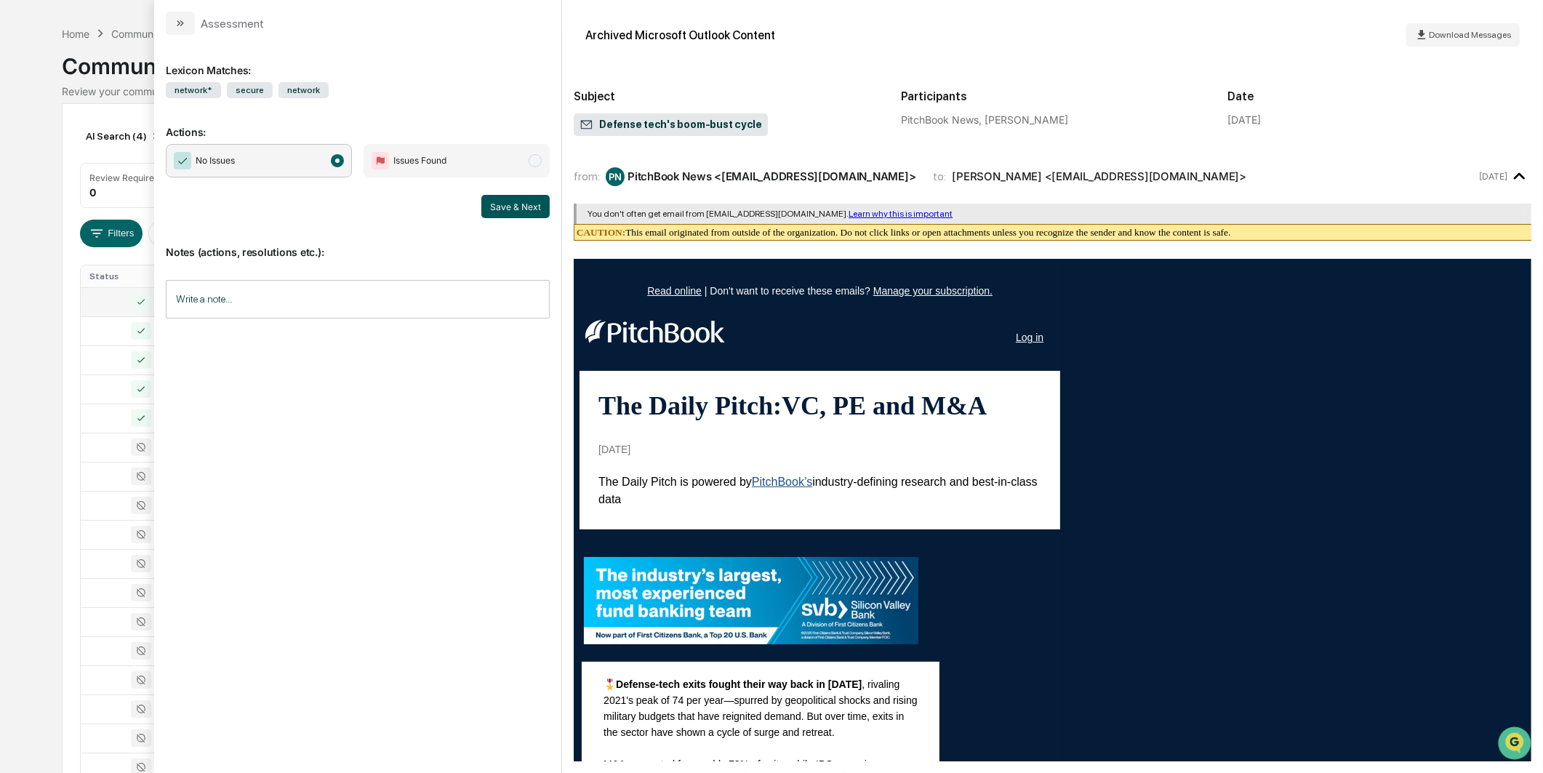
click at [512, 215] on button "Save & Next" at bounding box center [515, 206] width 68 height 23
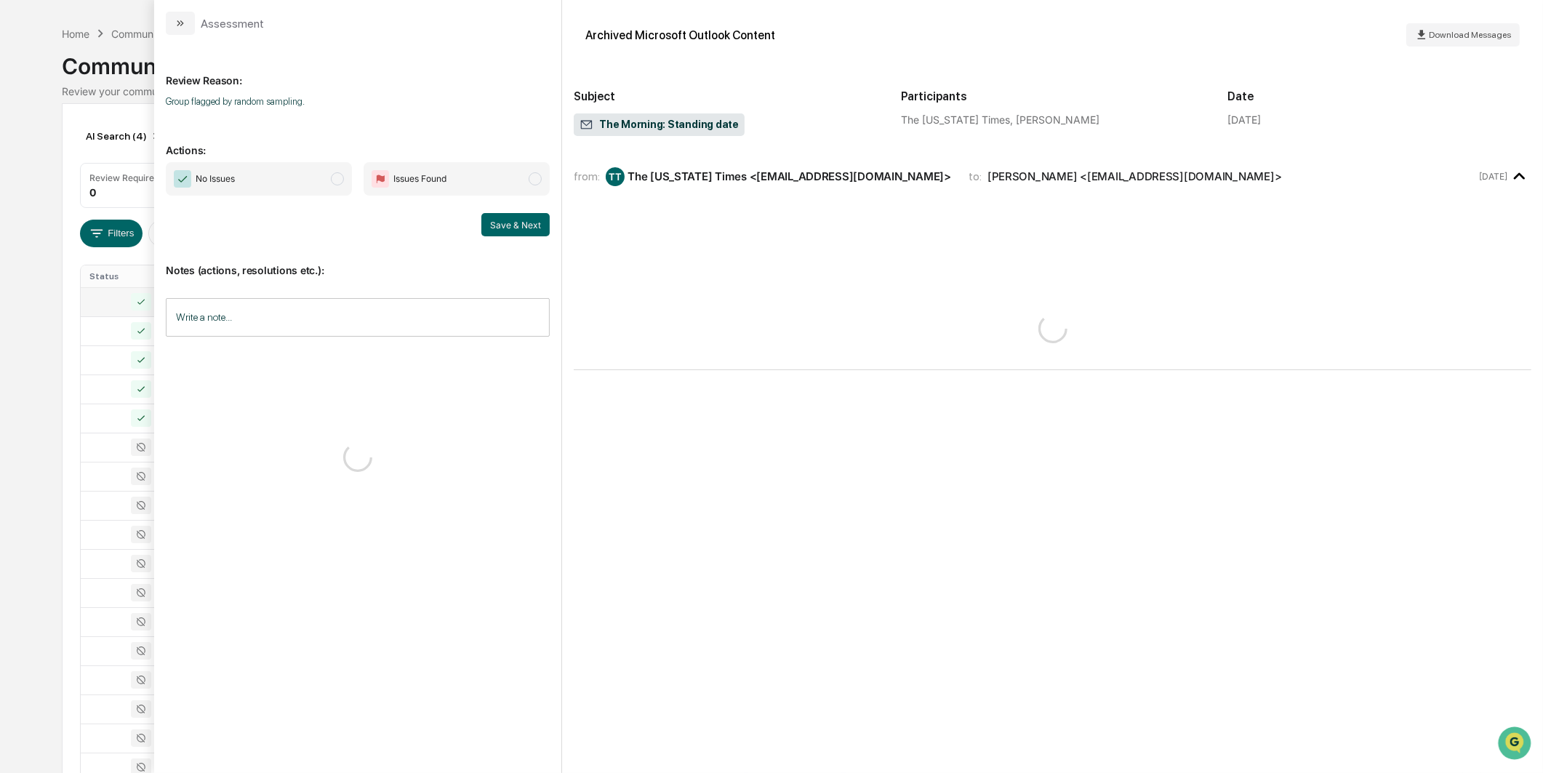
click at [300, 170] on span "No Issues" at bounding box center [259, 178] width 186 height 33
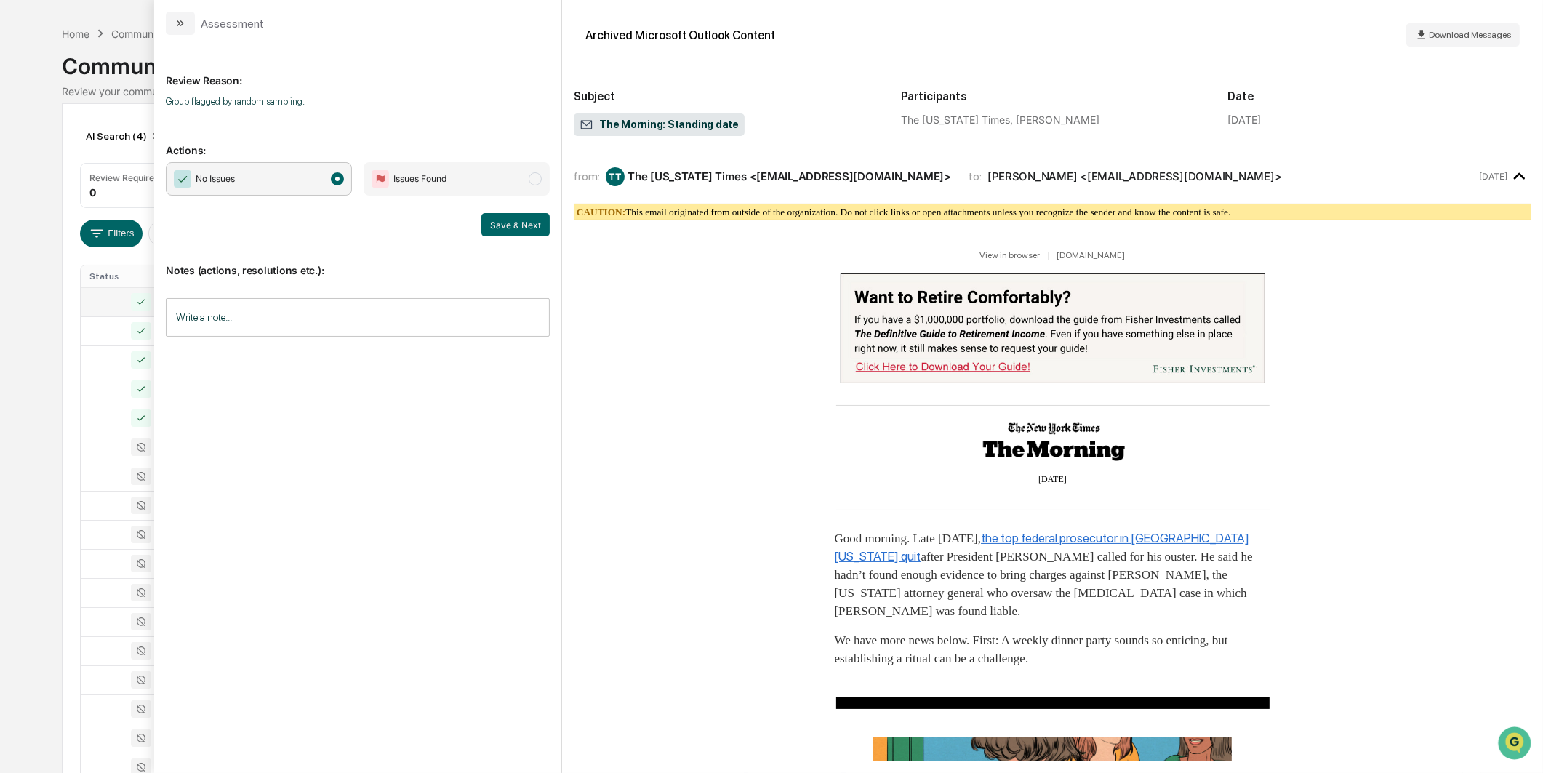
click at [483, 223] on button "Save & Next" at bounding box center [515, 224] width 68 height 23
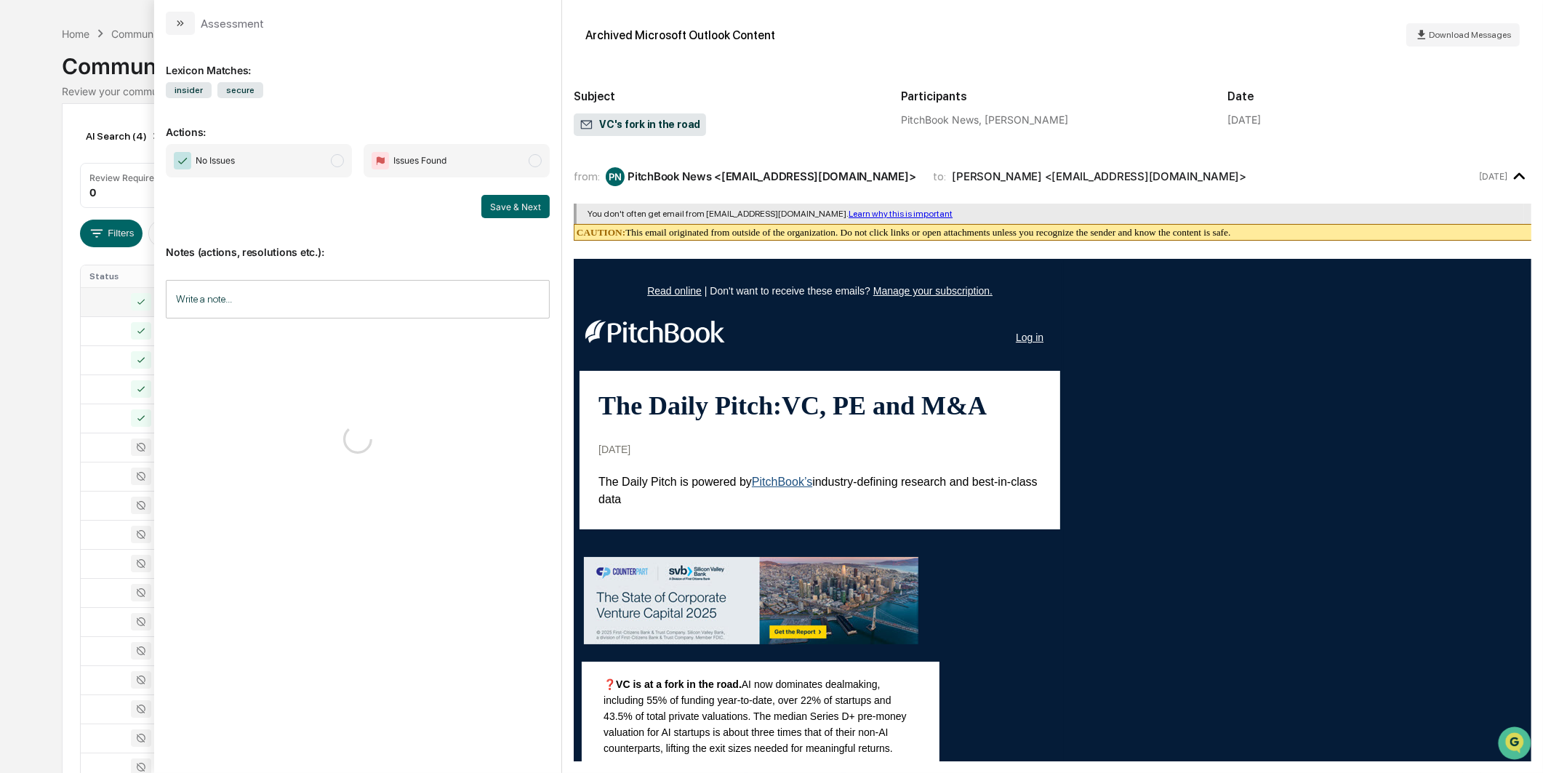
click at [315, 164] on span "No Issues" at bounding box center [259, 160] width 186 height 33
click at [494, 193] on div "No Issues Issues Found Save & Next" at bounding box center [358, 181] width 384 height 74
drag, startPoint x: 494, startPoint y: 193, endPoint x: 497, endPoint y: 206, distance: 14.1
click at [497, 206] on button "Save & Next" at bounding box center [515, 206] width 68 height 23
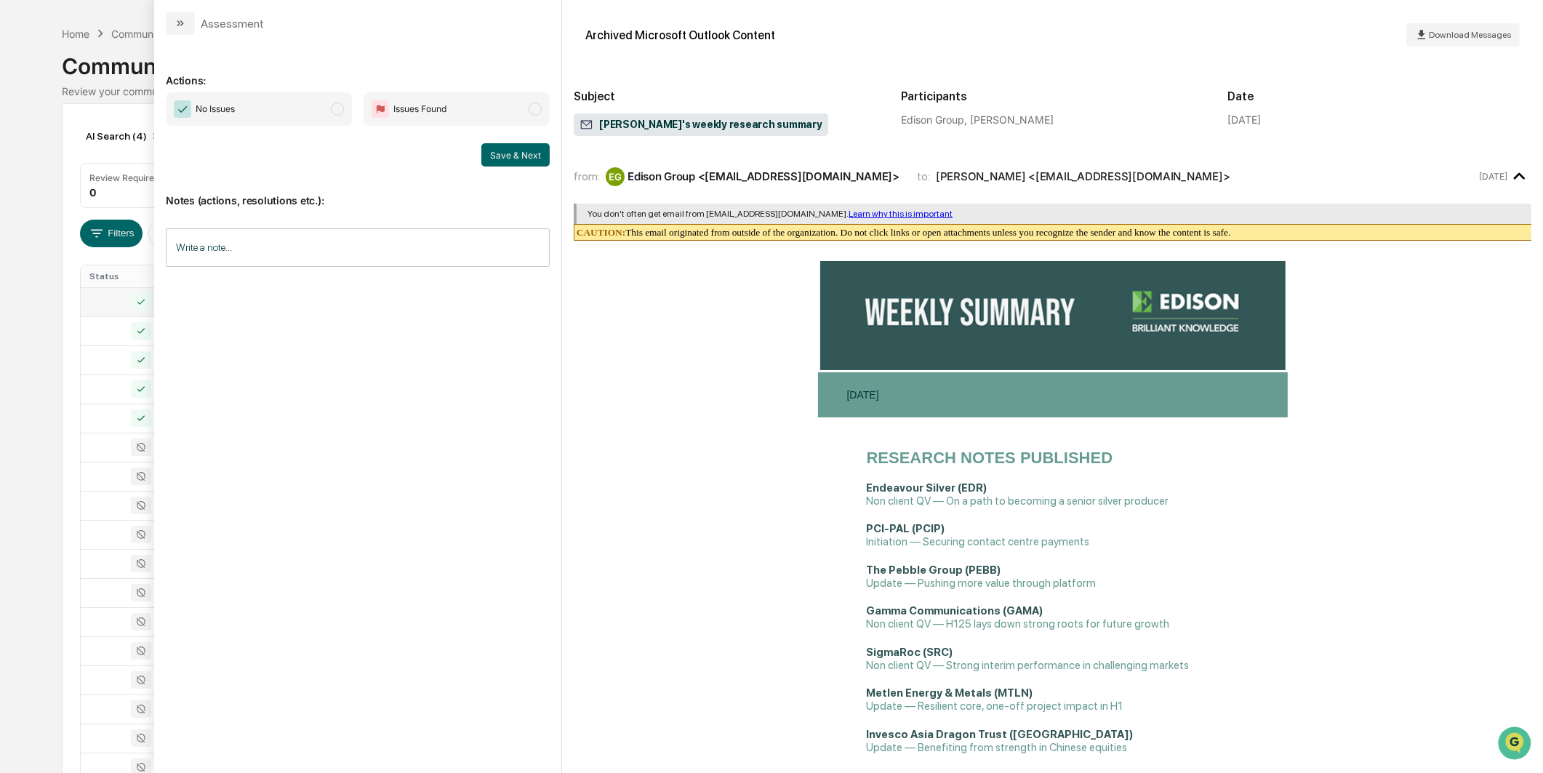
click at [344, 115] on span "No Issues" at bounding box center [259, 108] width 186 height 33
click at [496, 154] on button "Save & Next" at bounding box center [515, 154] width 68 height 23
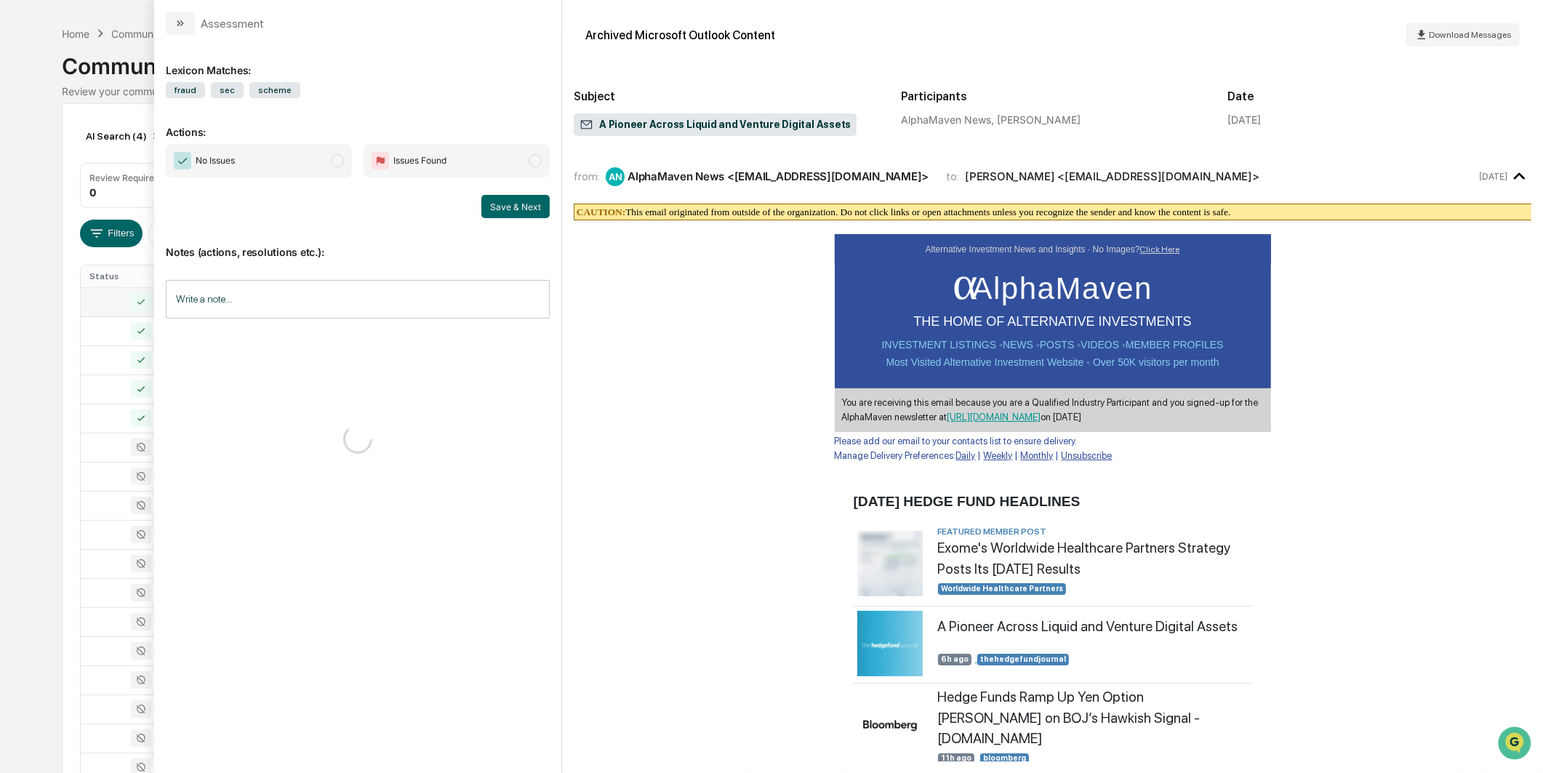
click at [334, 146] on span "No Issues" at bounding box center [259, 160] width 186 height 33
click at [516, 212] on button "Save & Next" at bounding box center [515, 206] width 68 height 23
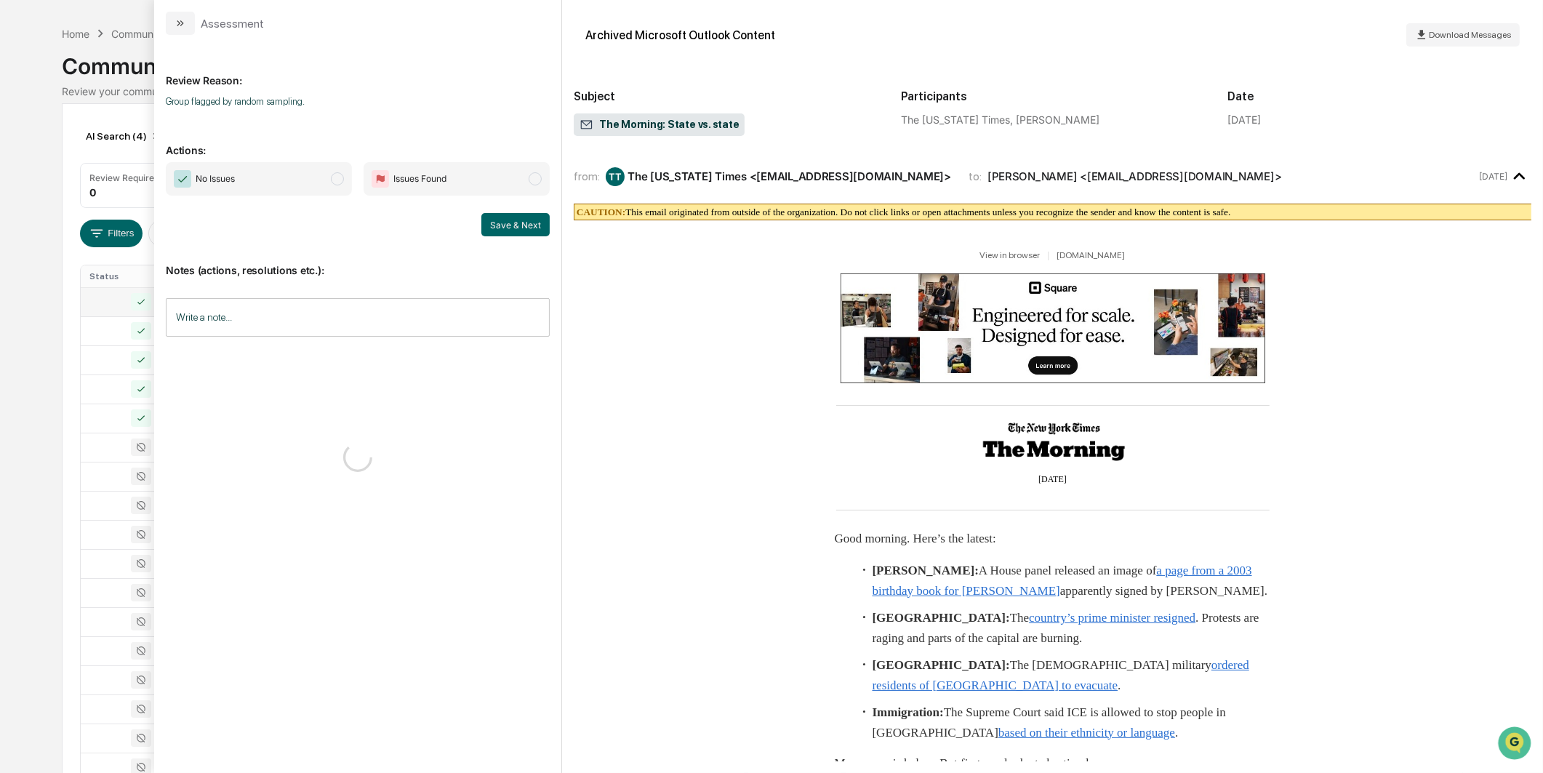
click at [331, 176] on span "modal" at bounding box center [337, 178] width 13 height 13
click at [519, 215] on button "Save & Next" at bounding box center [515, 224] width 68 height 23
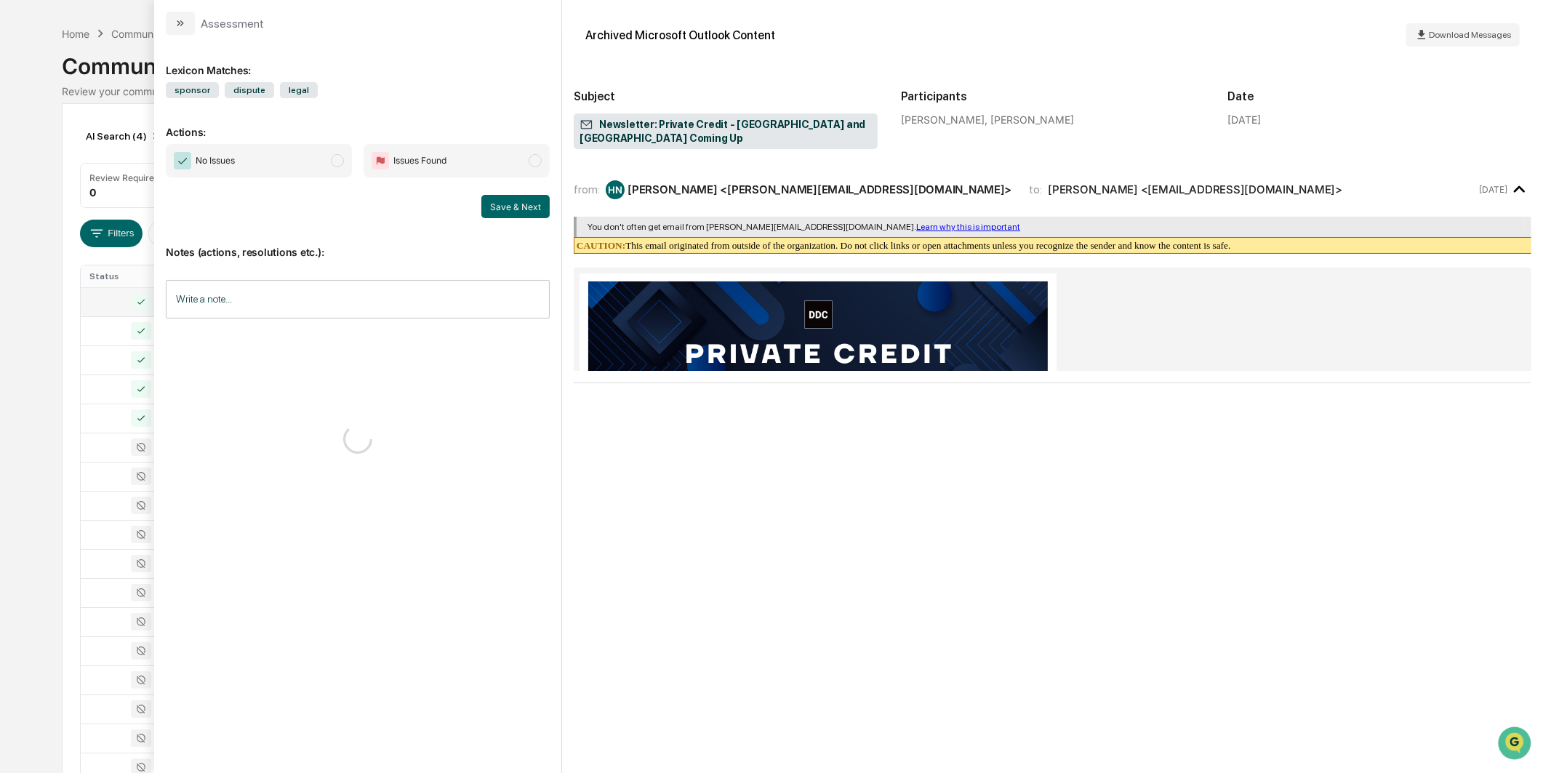
click at [292, 177] on span "No Issues" at bounding box center [259, 160] width 186 height 33
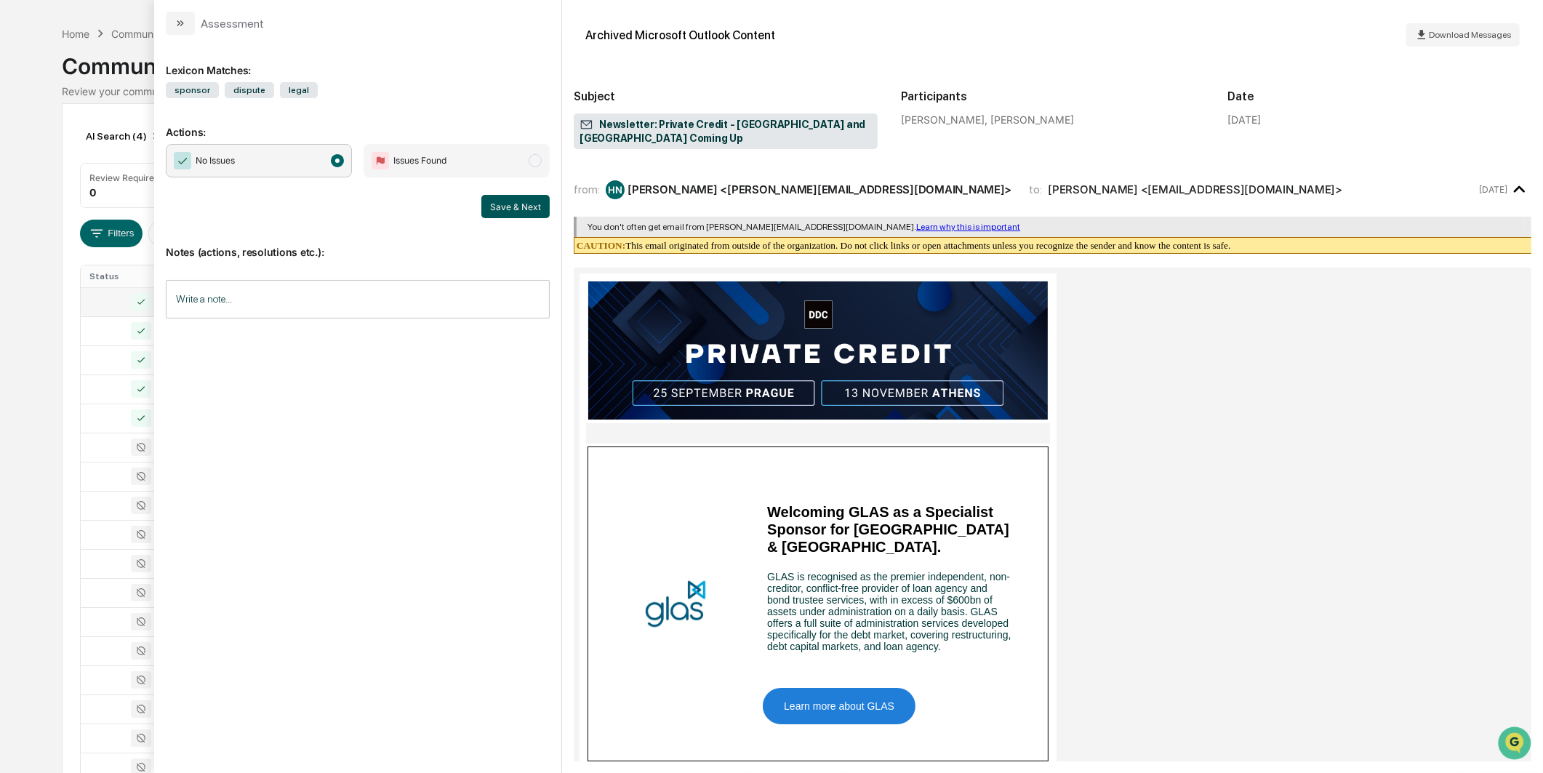
click at [516, 204] on button "Save & Next" at bounding box center [515, 206] width 68 height 23
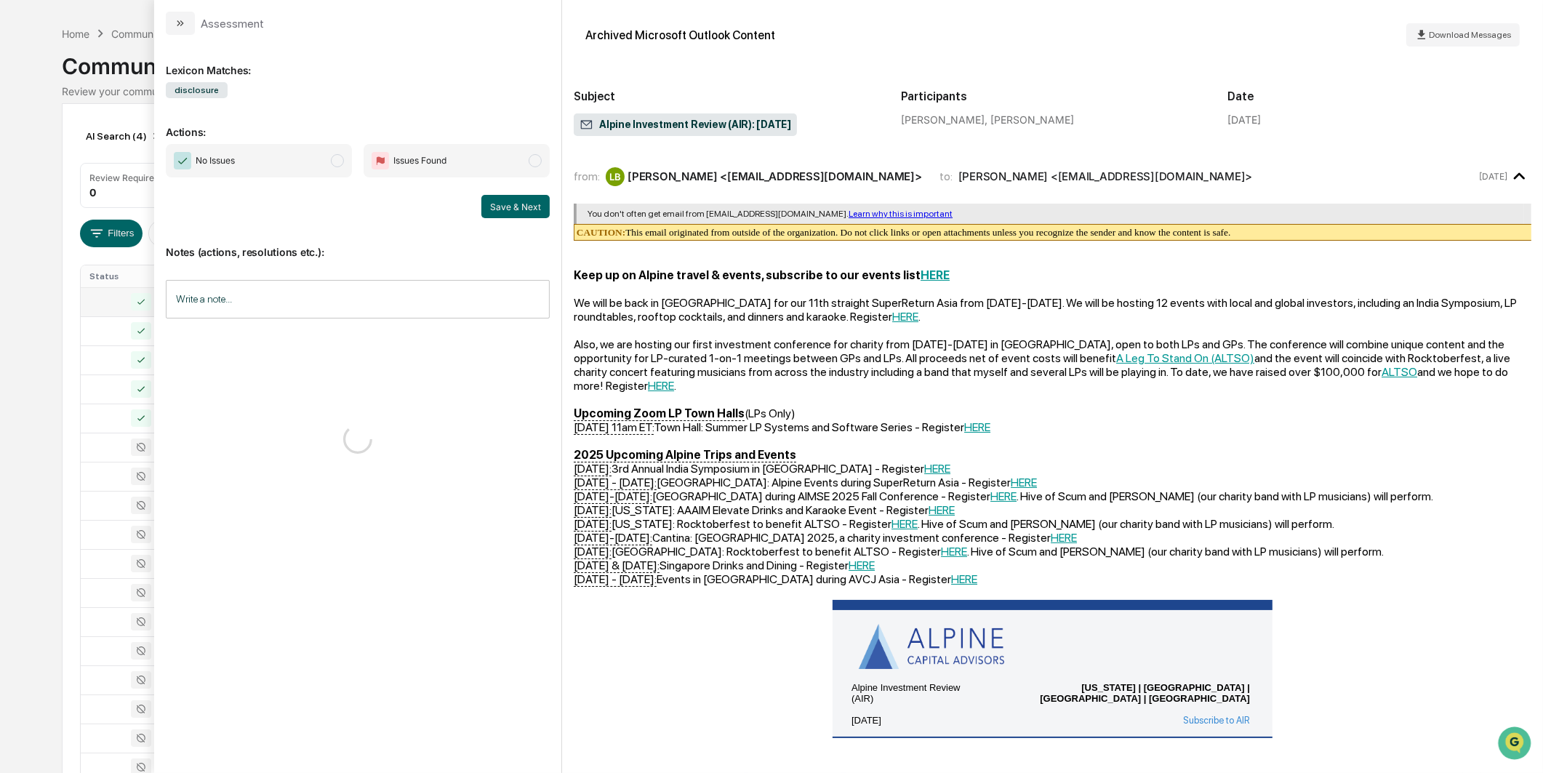
click at [337, 144] on span "No Issues" at bounding box center [259, 160] width 186 height 33
click at [510, 212] on button "Save & Next" at bounding box center [515, 206] width 68 height 23
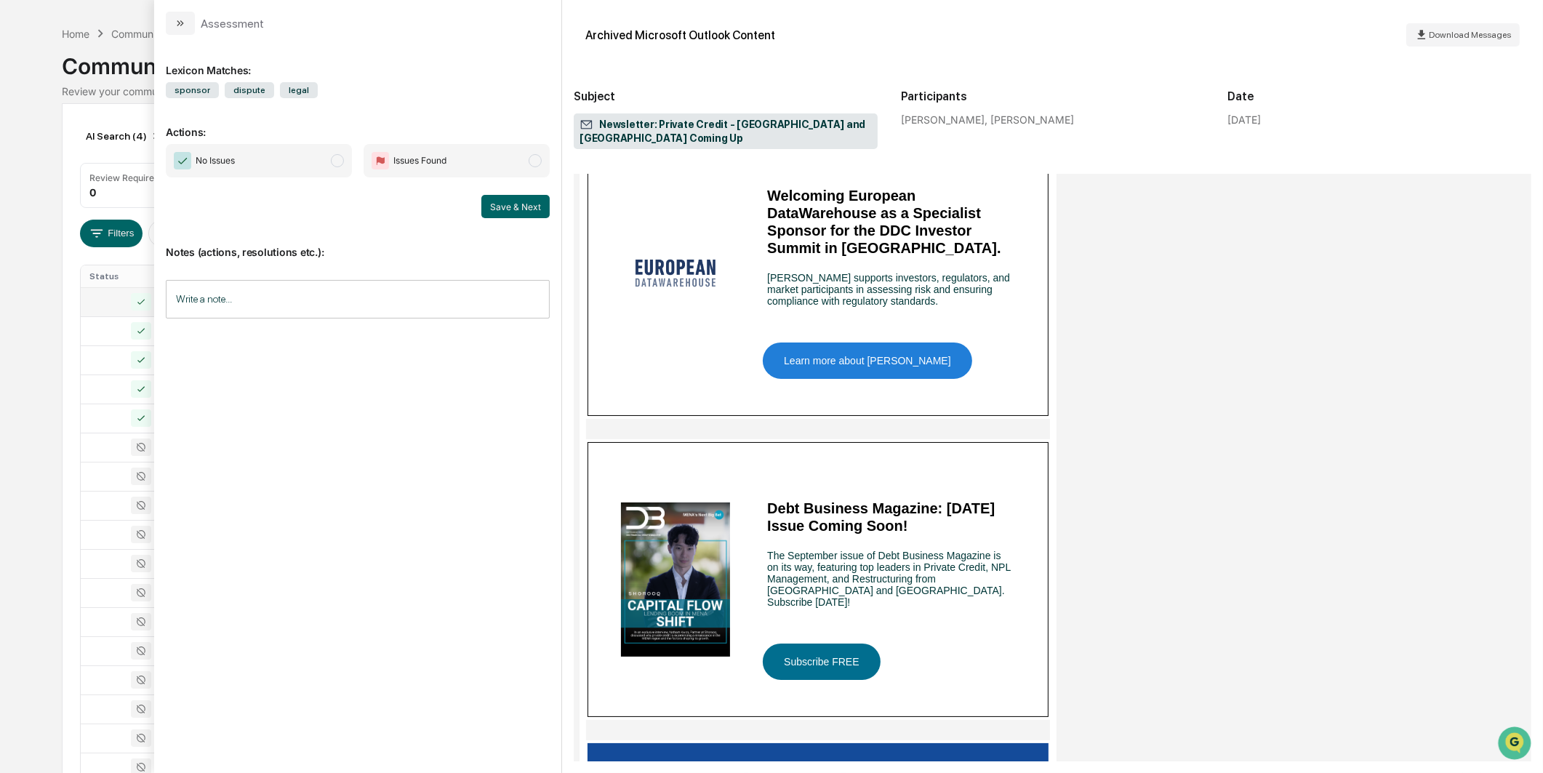
scroll to position [1130, 0]
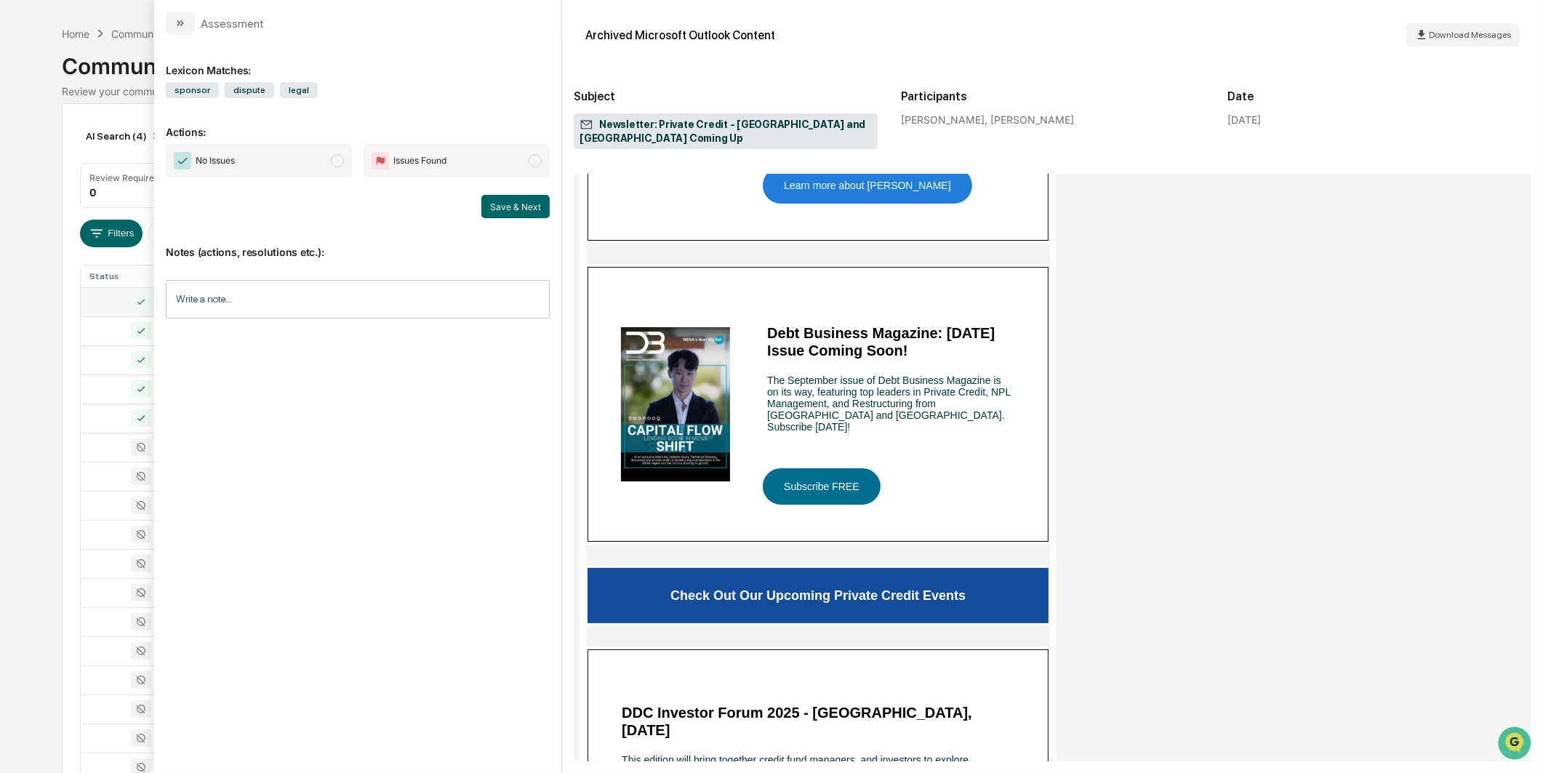
click at [321, 163] on span "No Issues" at bounding box center [259, 160] width 186 height 33
click at [500, 211] on button "Save & Next" at bounding box center [515, 206] width 68 height 23
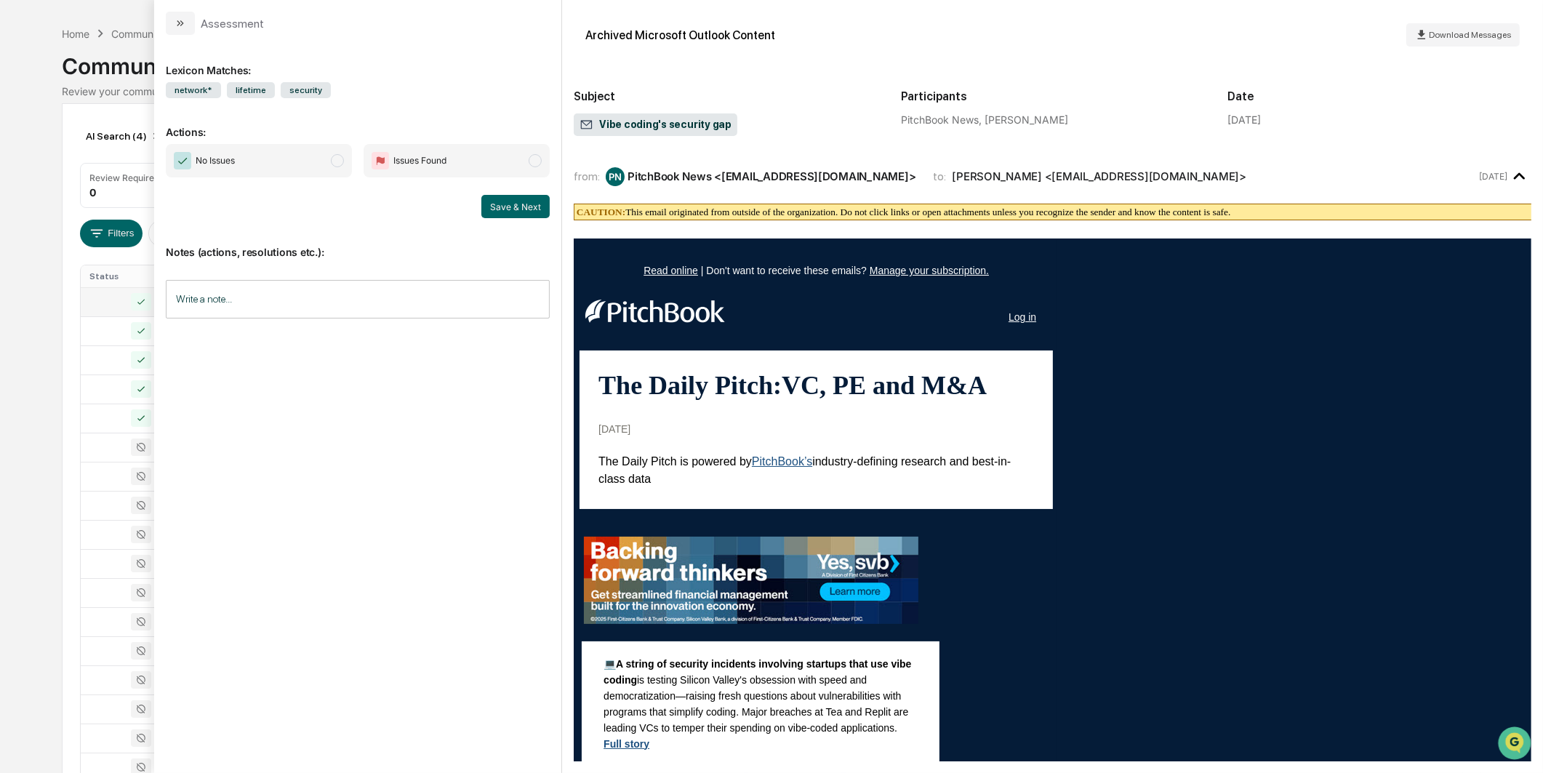
click at [299, 156] on span "No Issues" at bounding box center [259, 160] width 186 height 33
click at [517, 214] on button "Save & Next" at bounding box center [515, 206] width 68 height 23
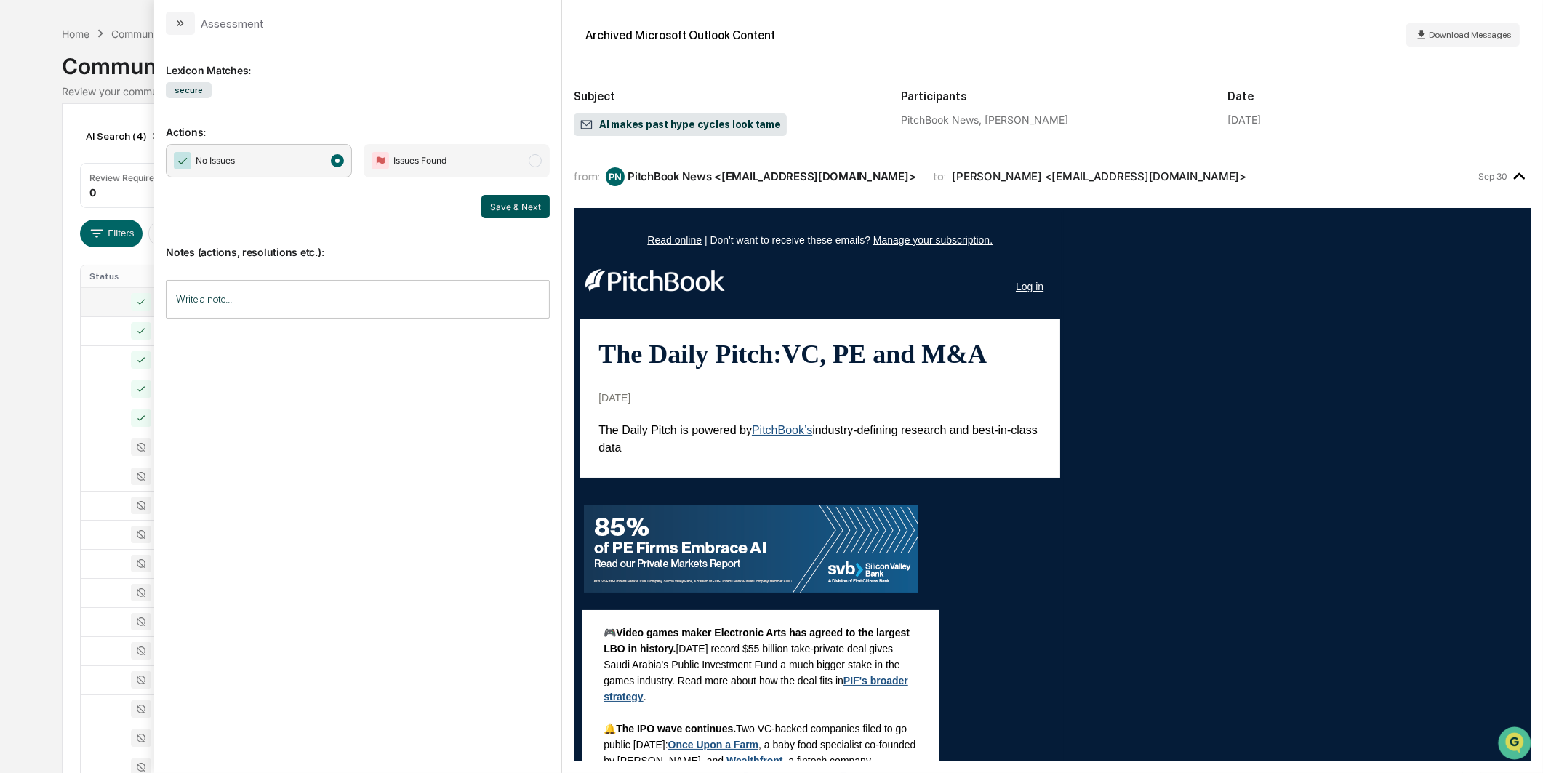
click at [500, 205] on button "Save & Next" at bounding box center [515, 206] width 68 height 23
